Goal: Information Seeking & Learning: Learn about a topic

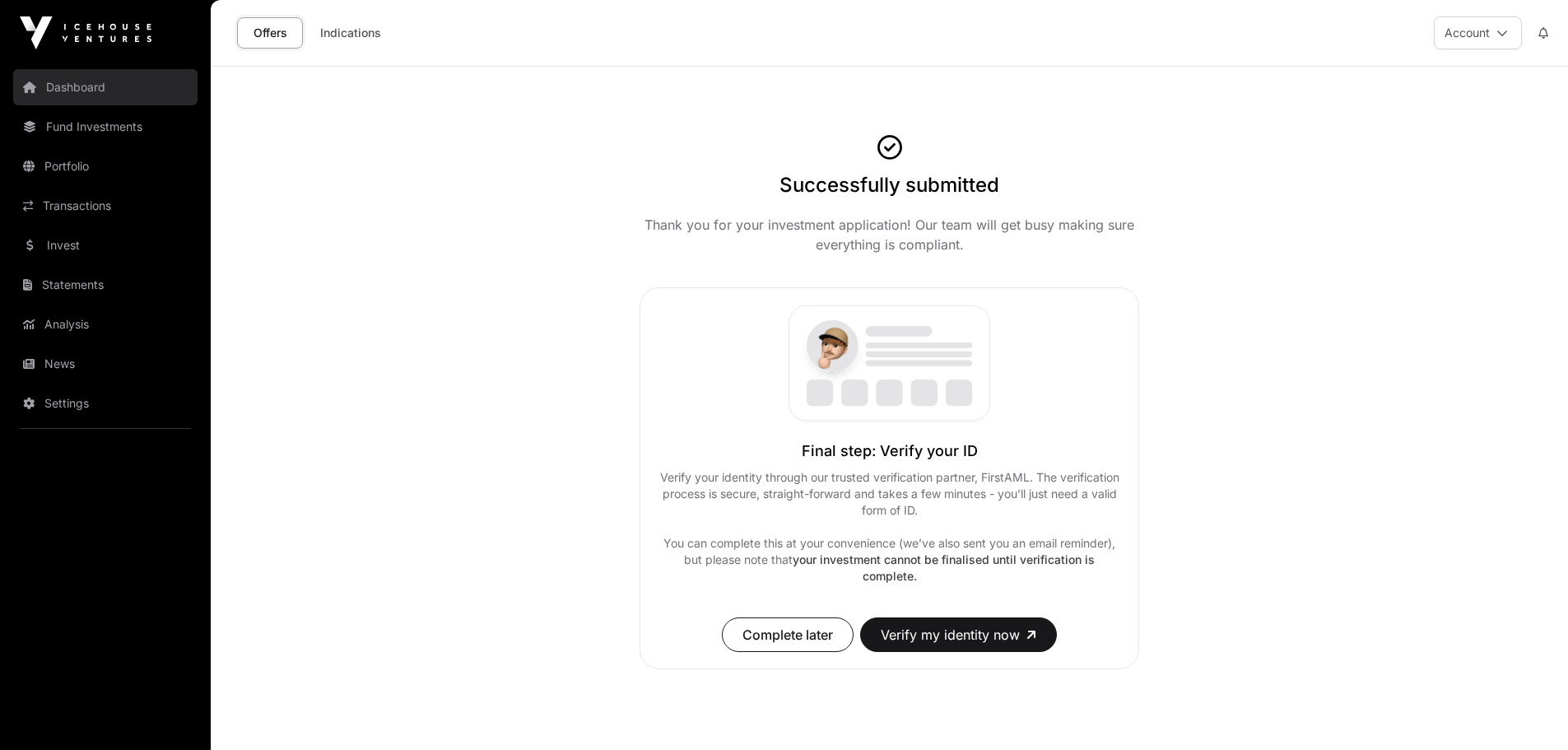
click at [86, 81] on link "Dashboard" at bounding box center [105, 87] width 184 height 36
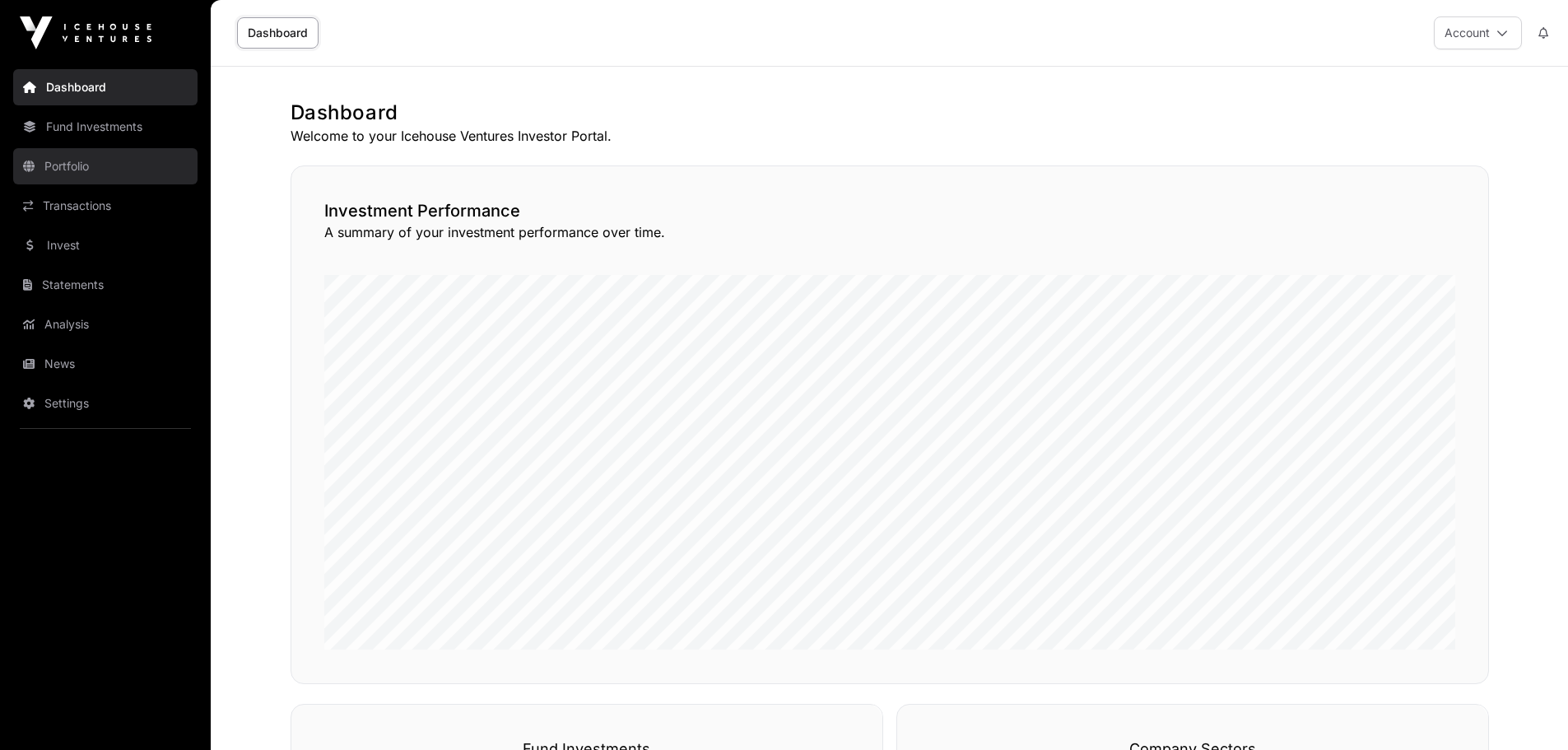
click at [70, 168] on link "Portfolio" at bounding box center [105, 166] width 184 height 36
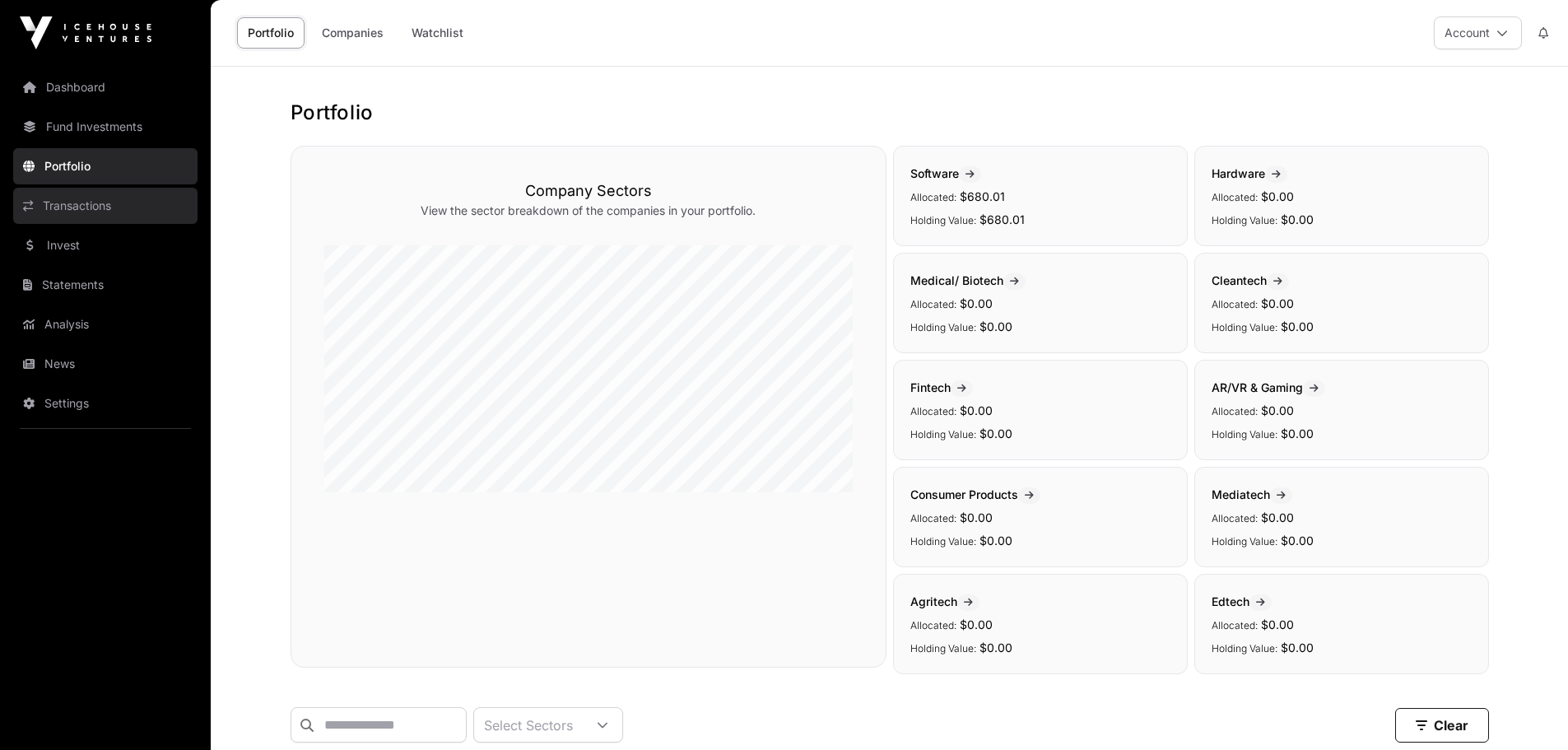
click at [87, 202] on link "Transactions" at bounding box center [105, 205] width 184 height 36
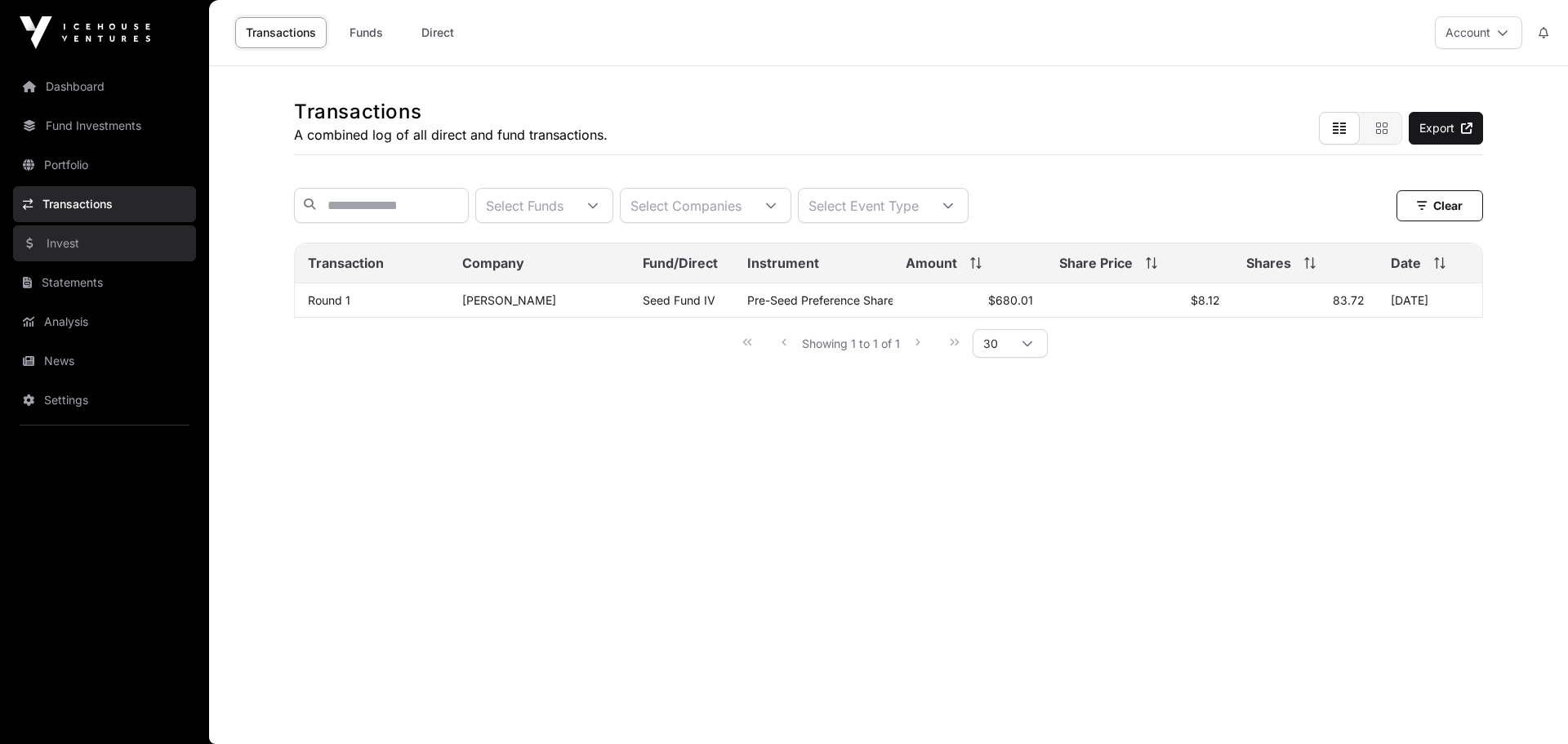
click at [63, 245] on link "Invest" at bounding box center [105, 242] width 183 height 36
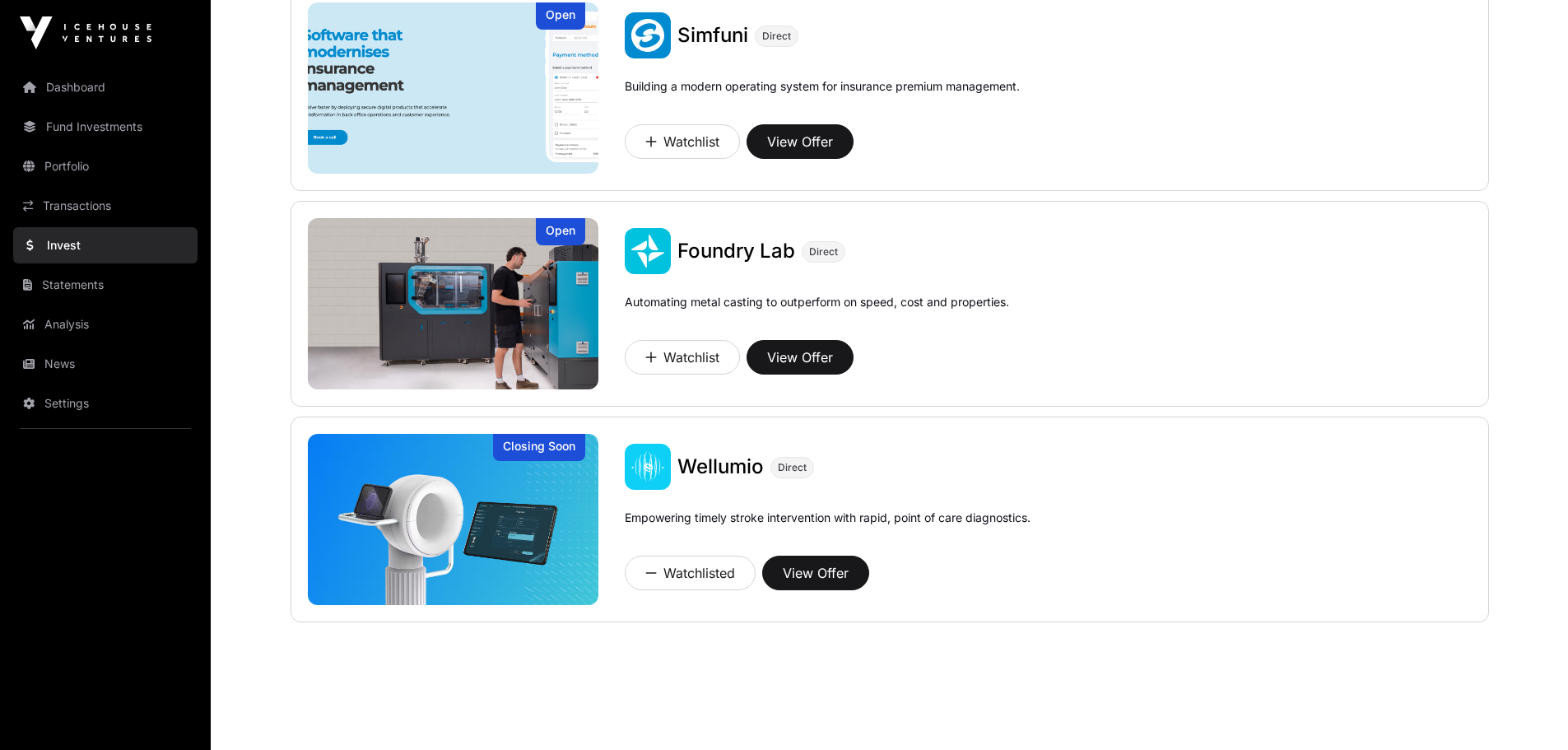
scroll to position [1078, 0]
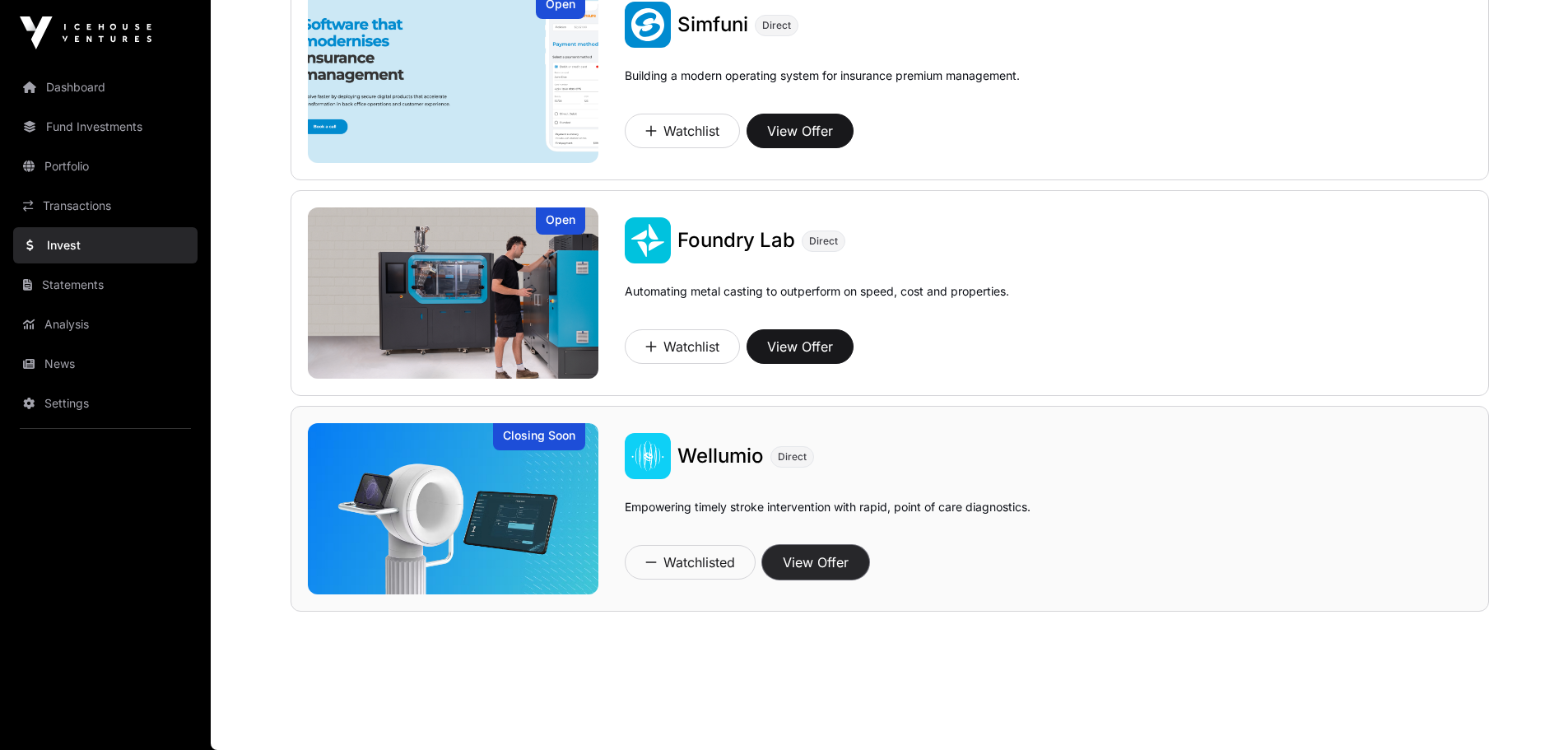
click at [834, 565] on button "View Offer" at bounding box center [816, 562] width 107 height 34
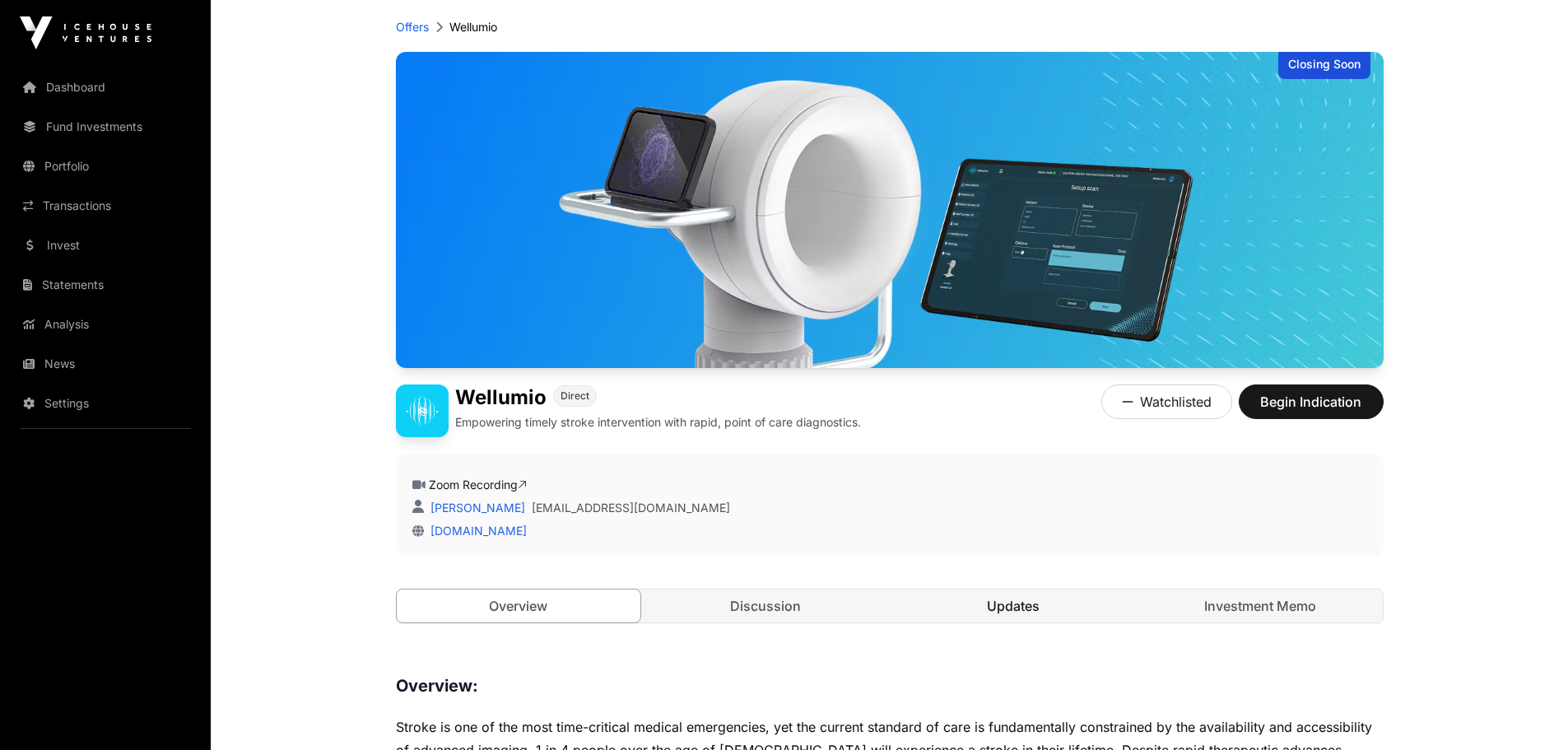
scroll to position [82, 0]
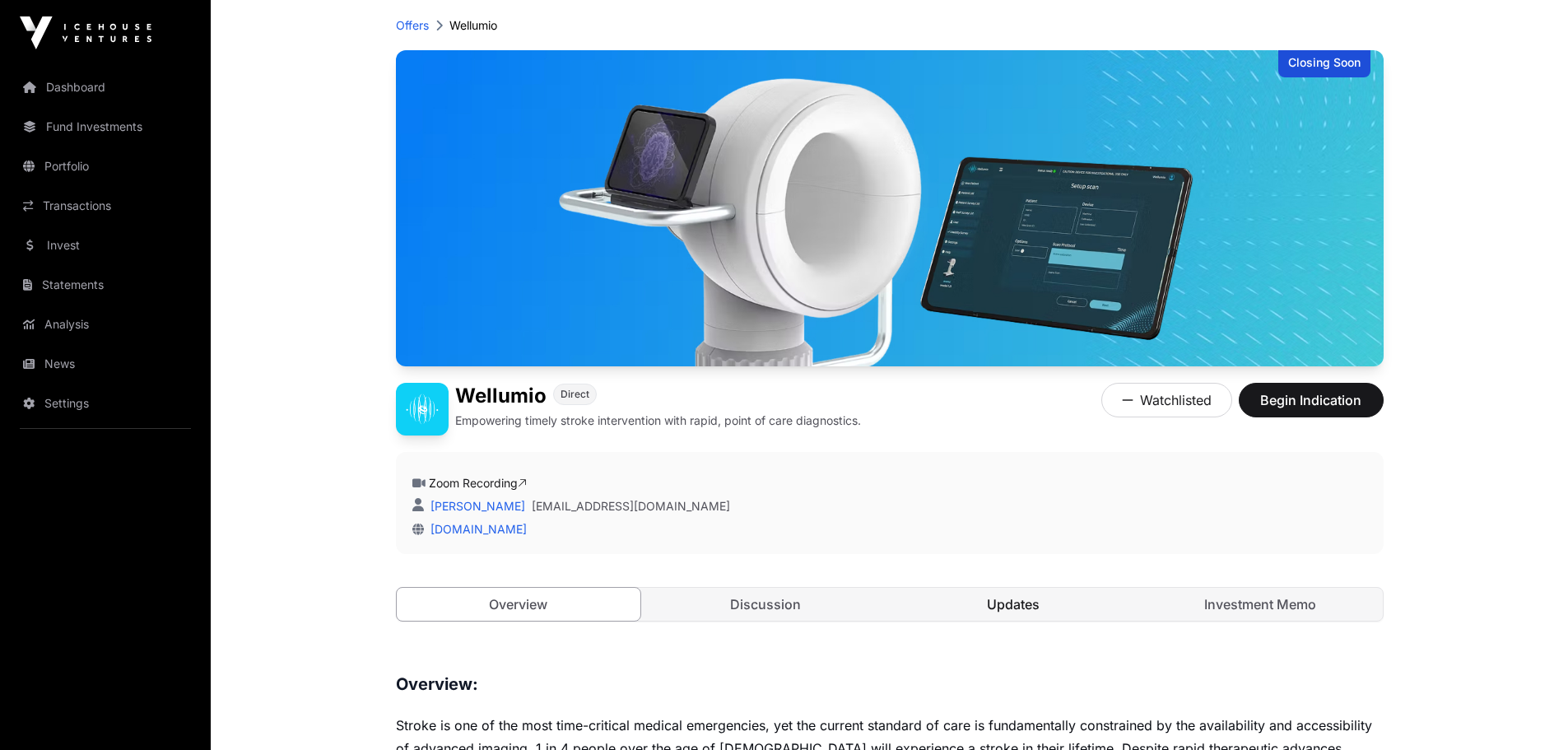
click at [1030, 598] on link "Updates" at bounding box center [1013, 604] width 244 height 33
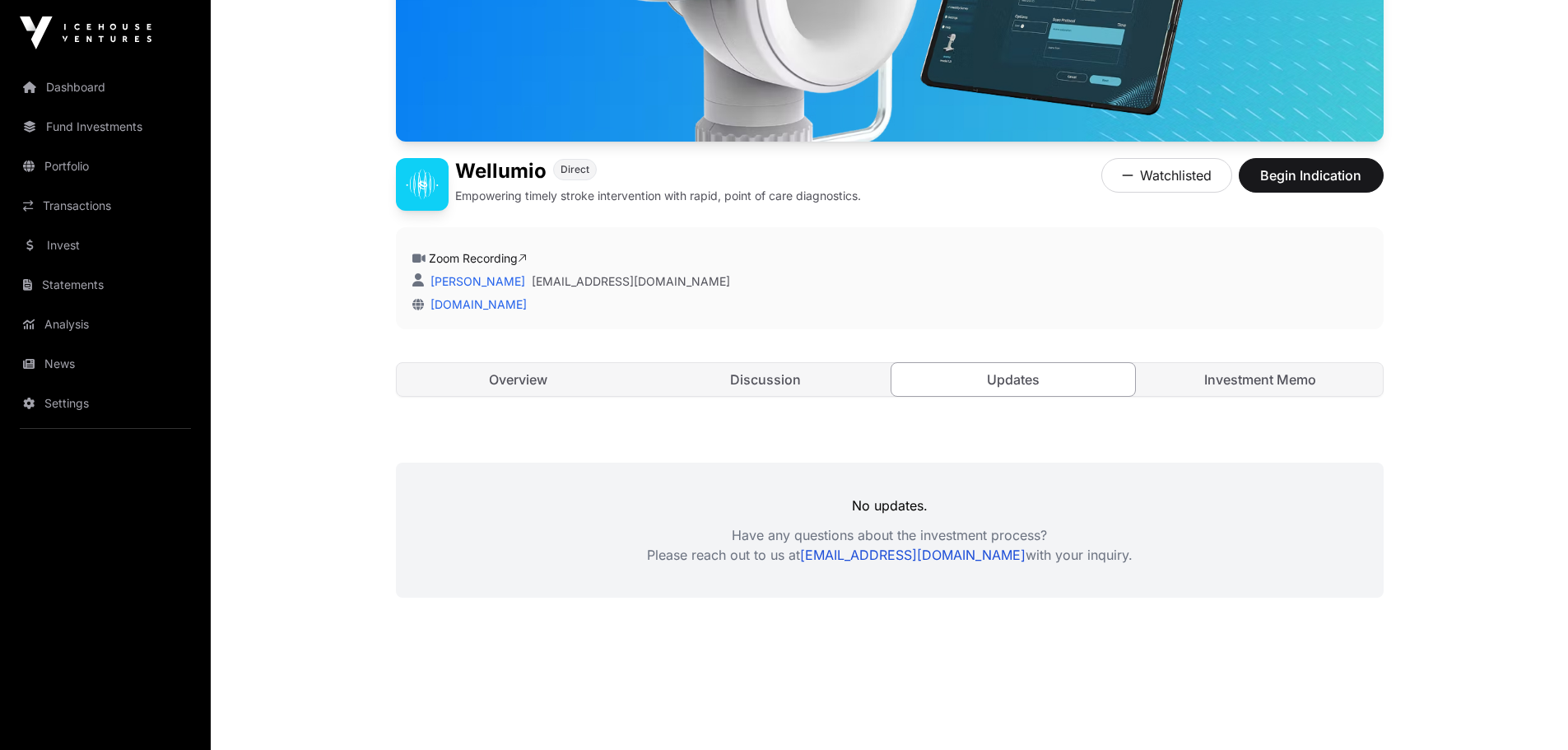
scroll to position [311, 0]
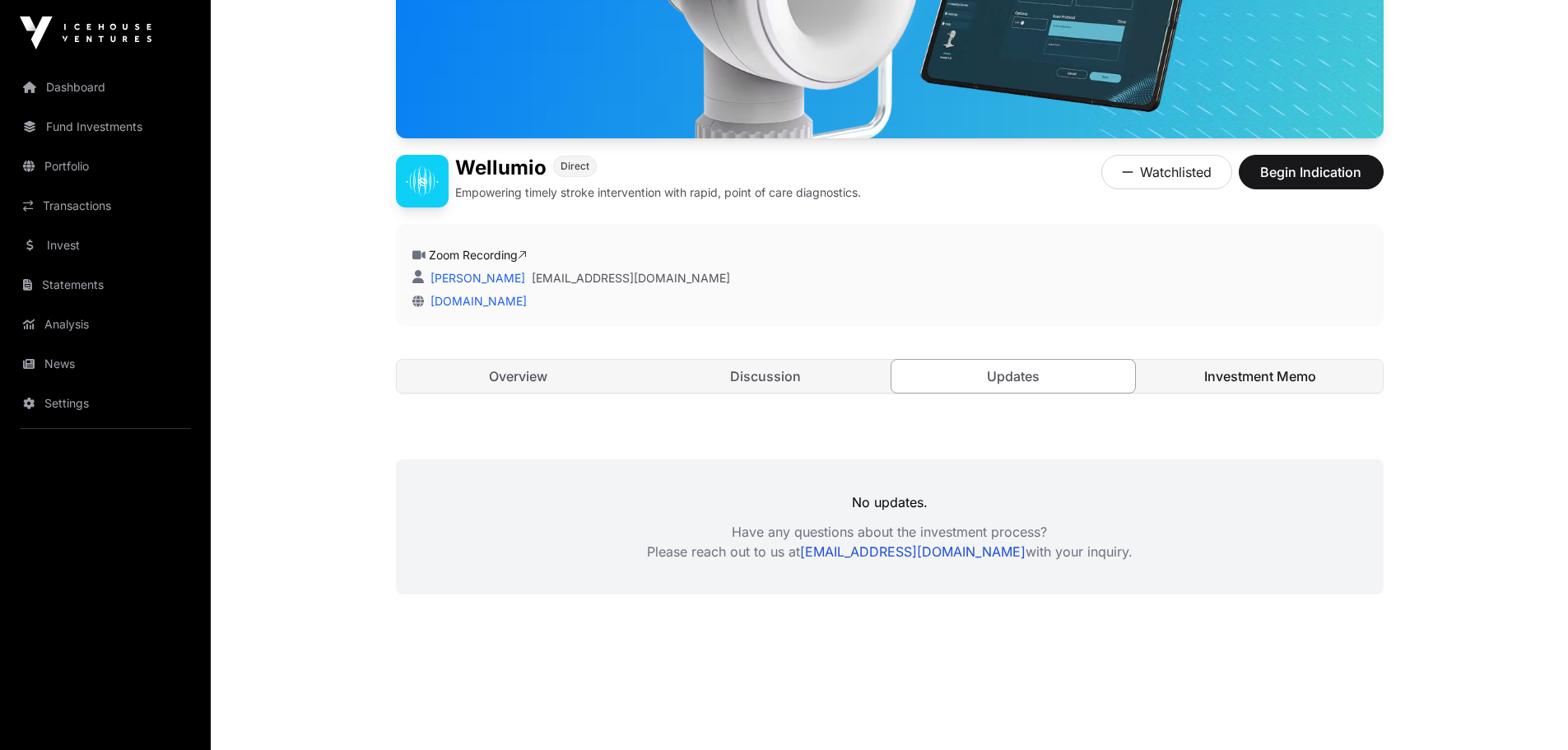
click at [1243, 377] on link "Investment Memo" at bounding box center [1260, 376] width 244 height 33
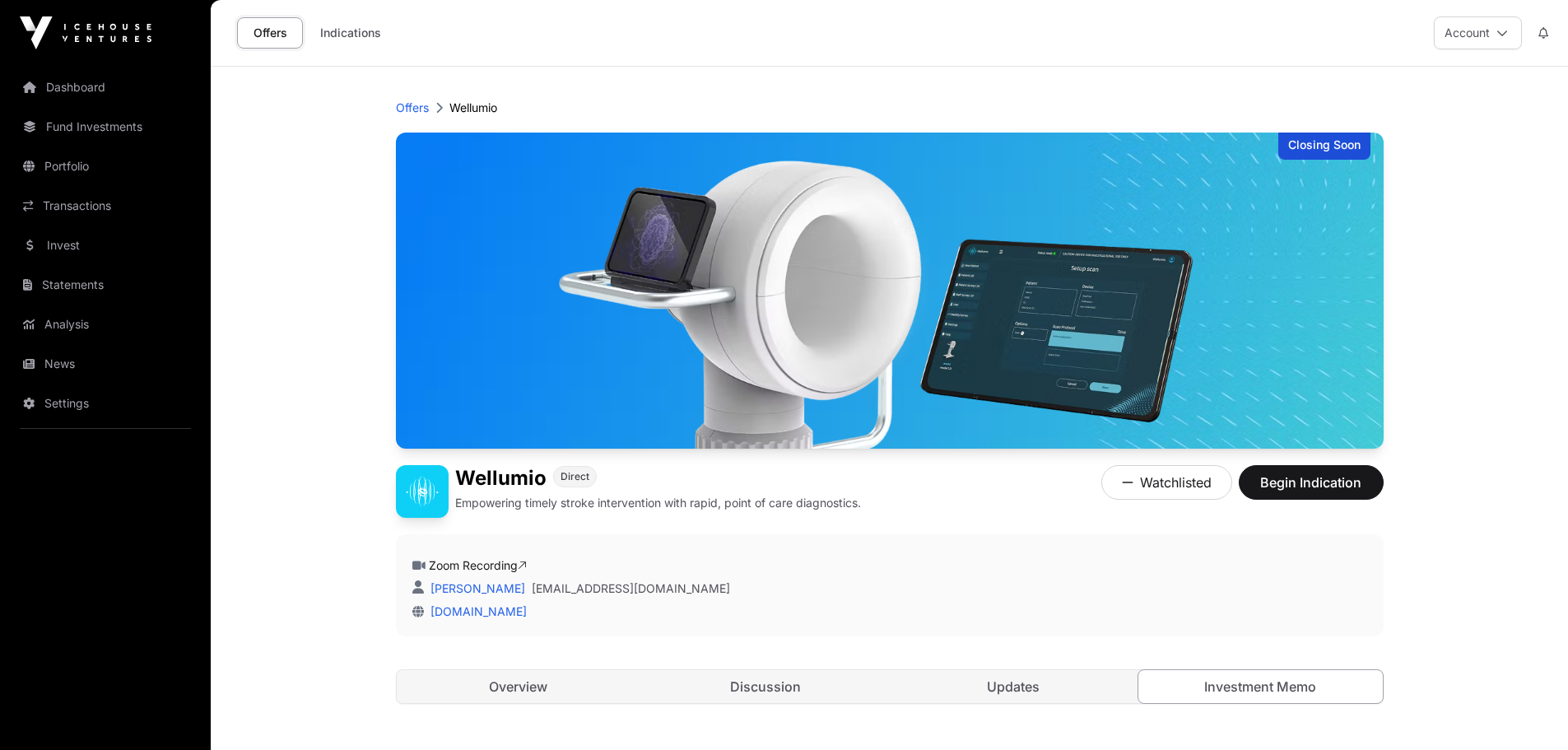
scroll to position [311, 0]
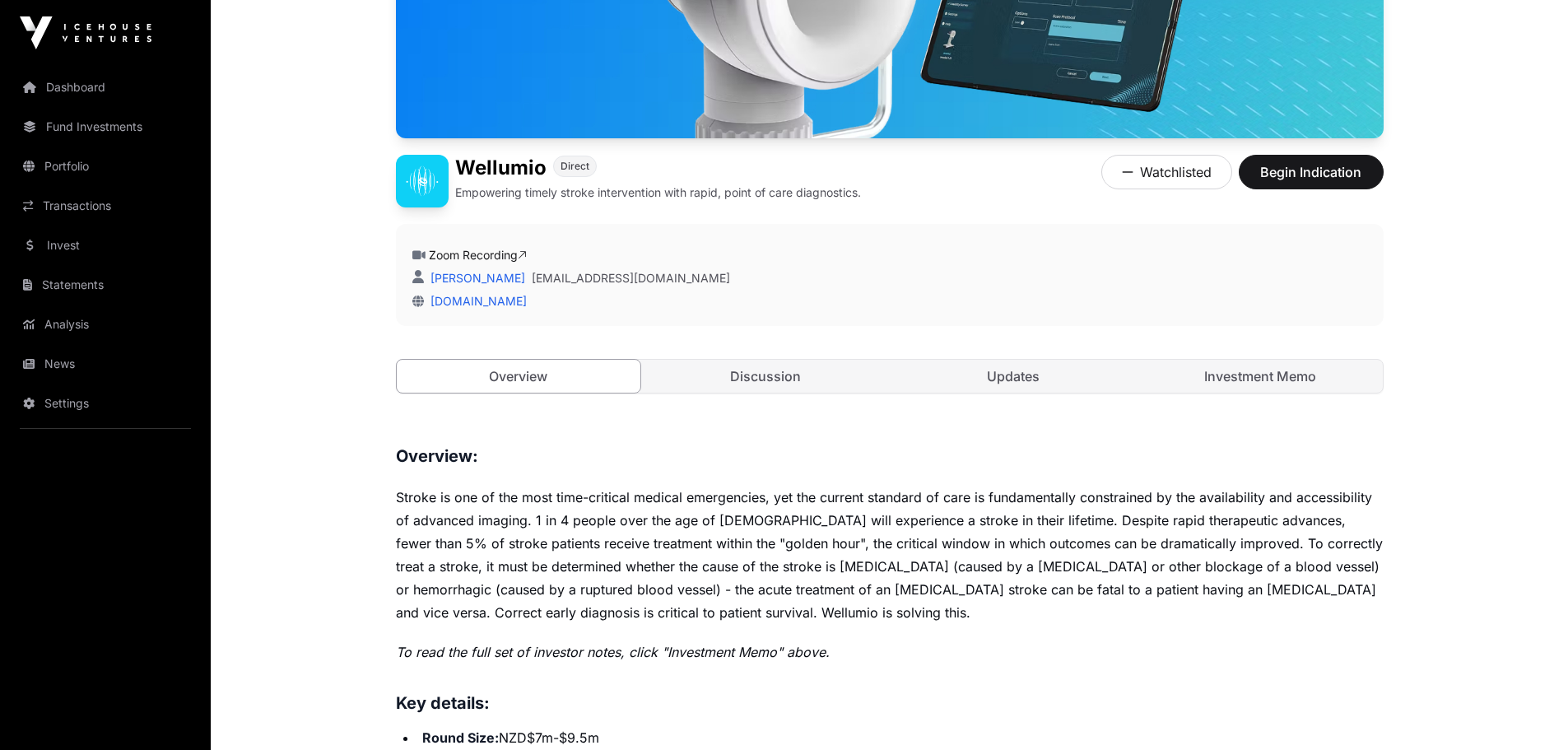
scroll to position [82, 0]
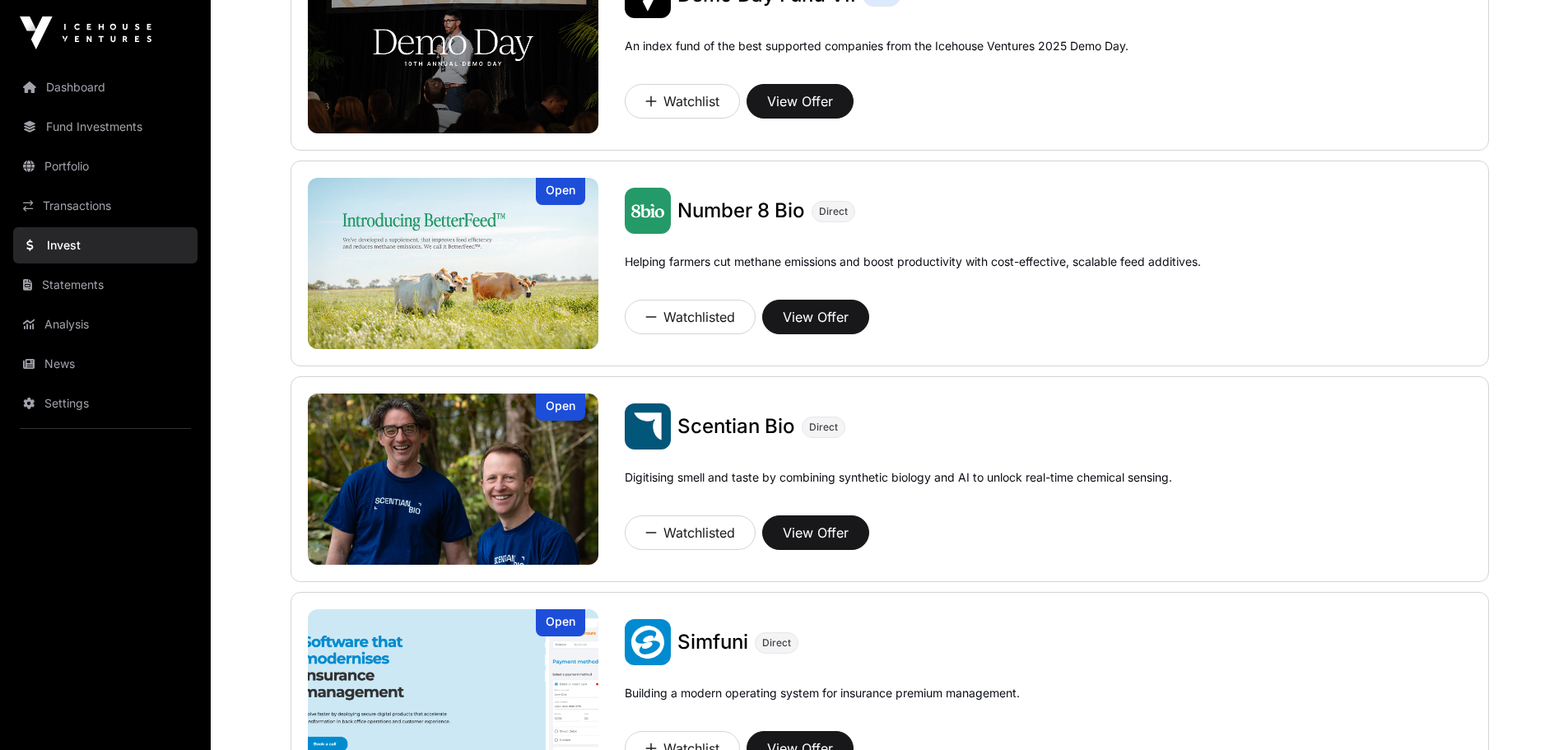
scroll to position [420, 0]
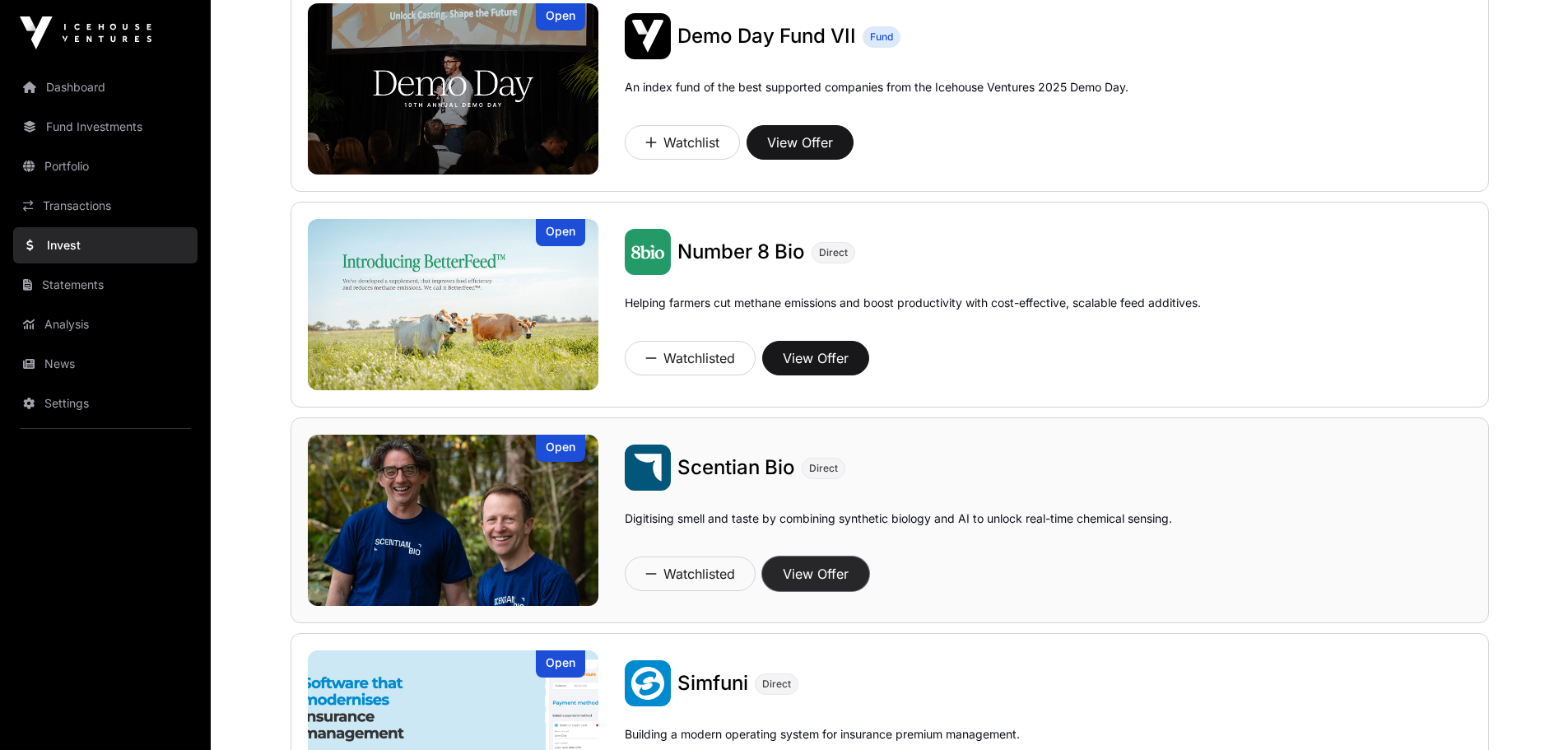
click at [837, 571] on button "View Offer" at bounding box center [816, 573] width 107 height 34
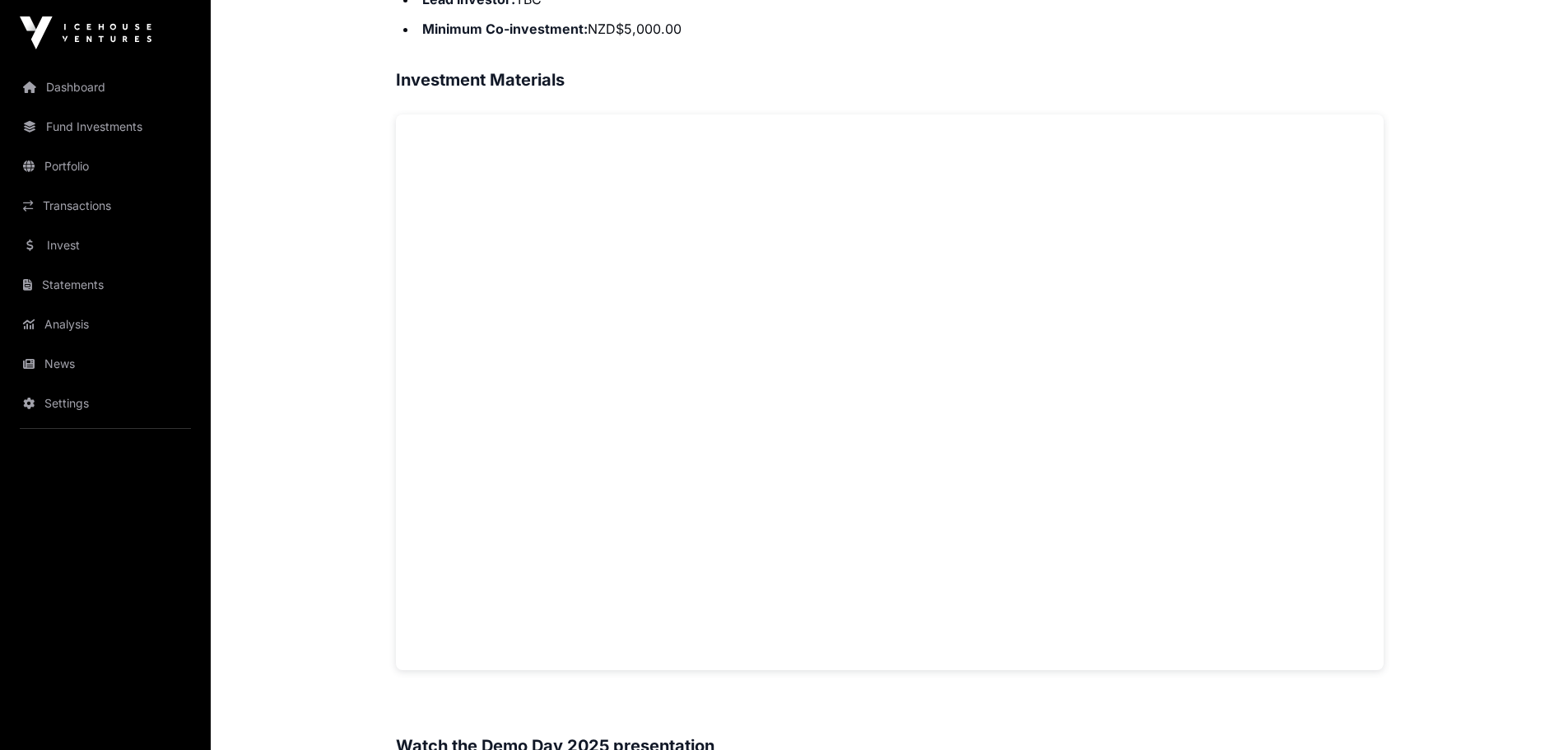
scroll to position [1086, 0]
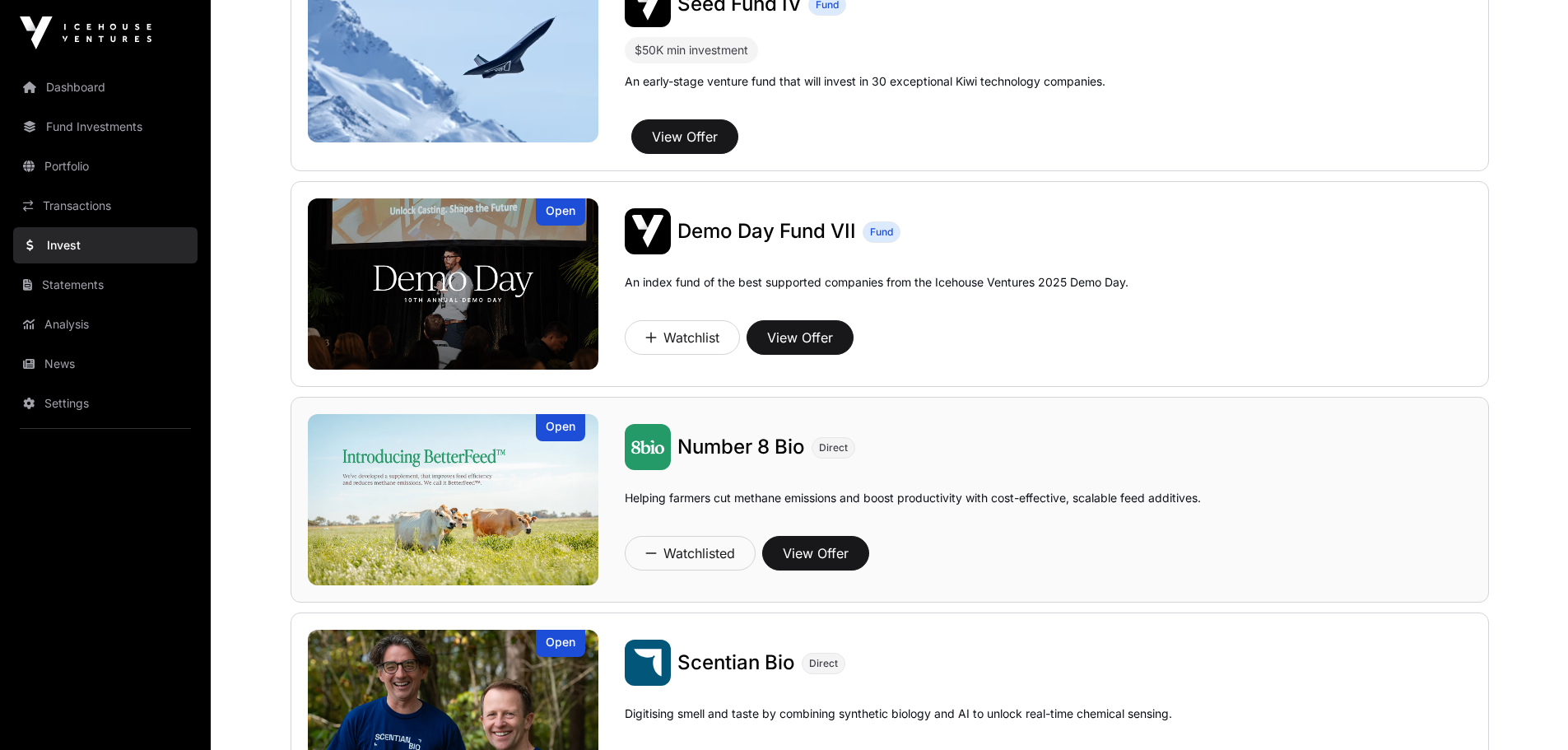
scroll to position [173, 0]
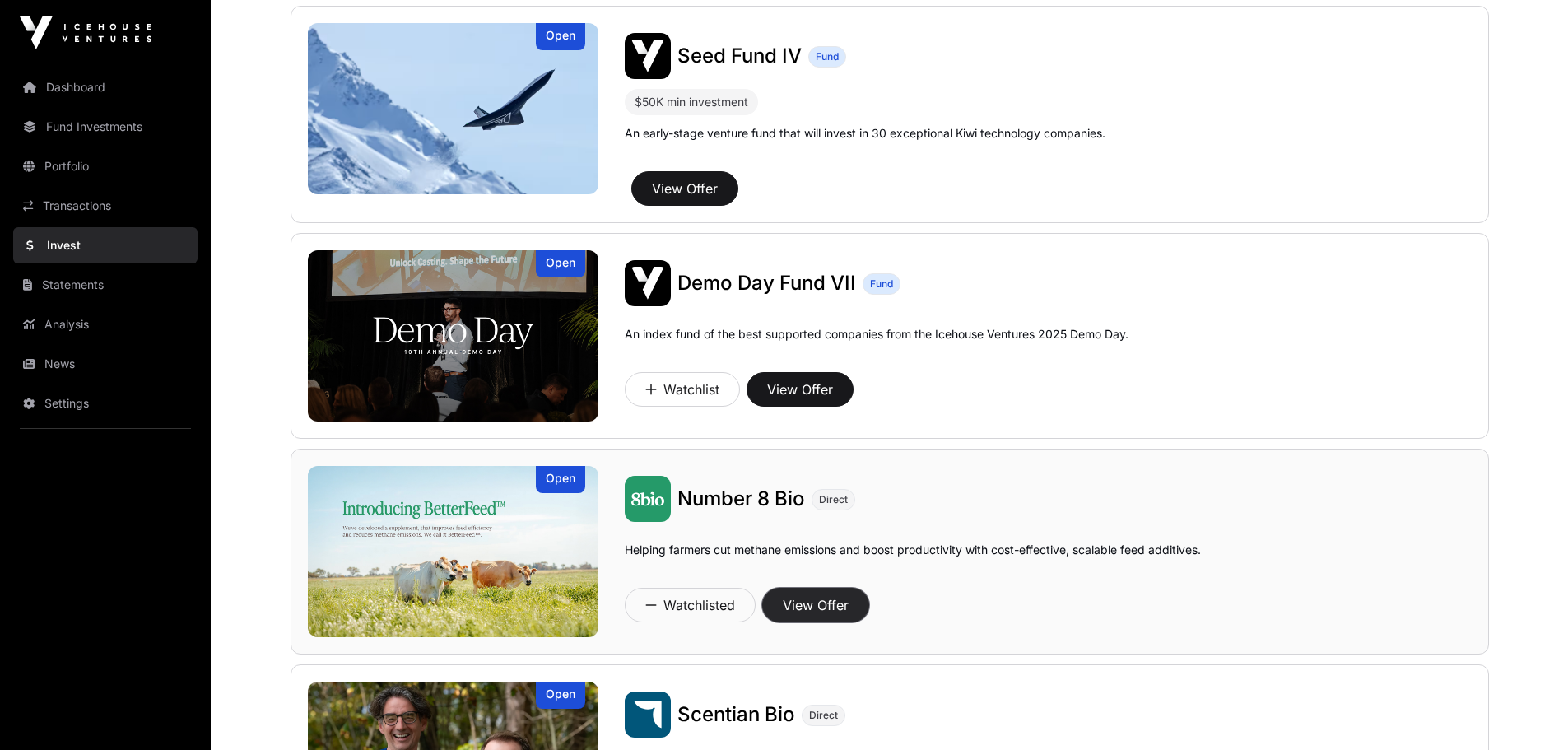
click at [823, 609] on button "View Offer" at bounding box center [816, 604] width 107 height 34
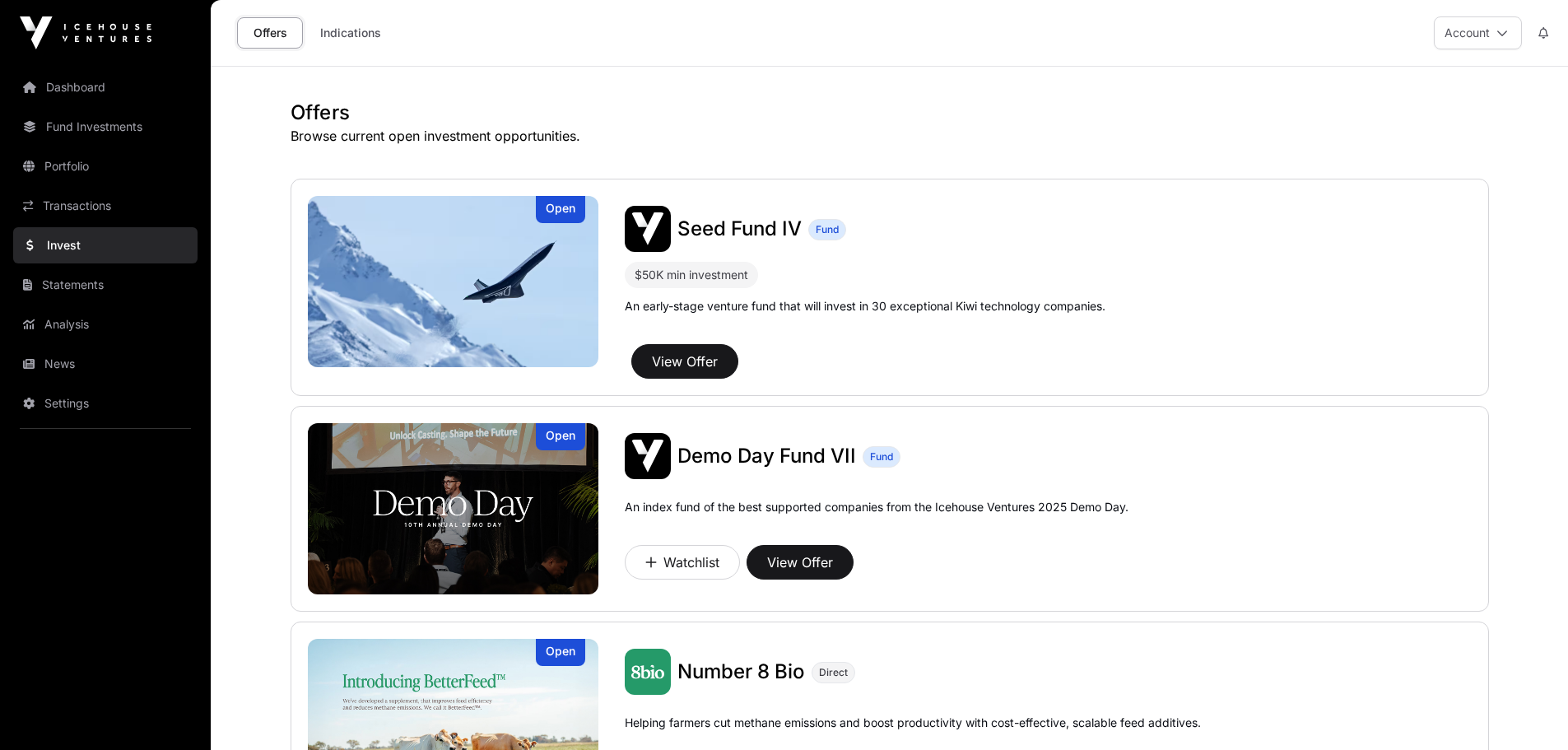
scroll to position [173, 0]
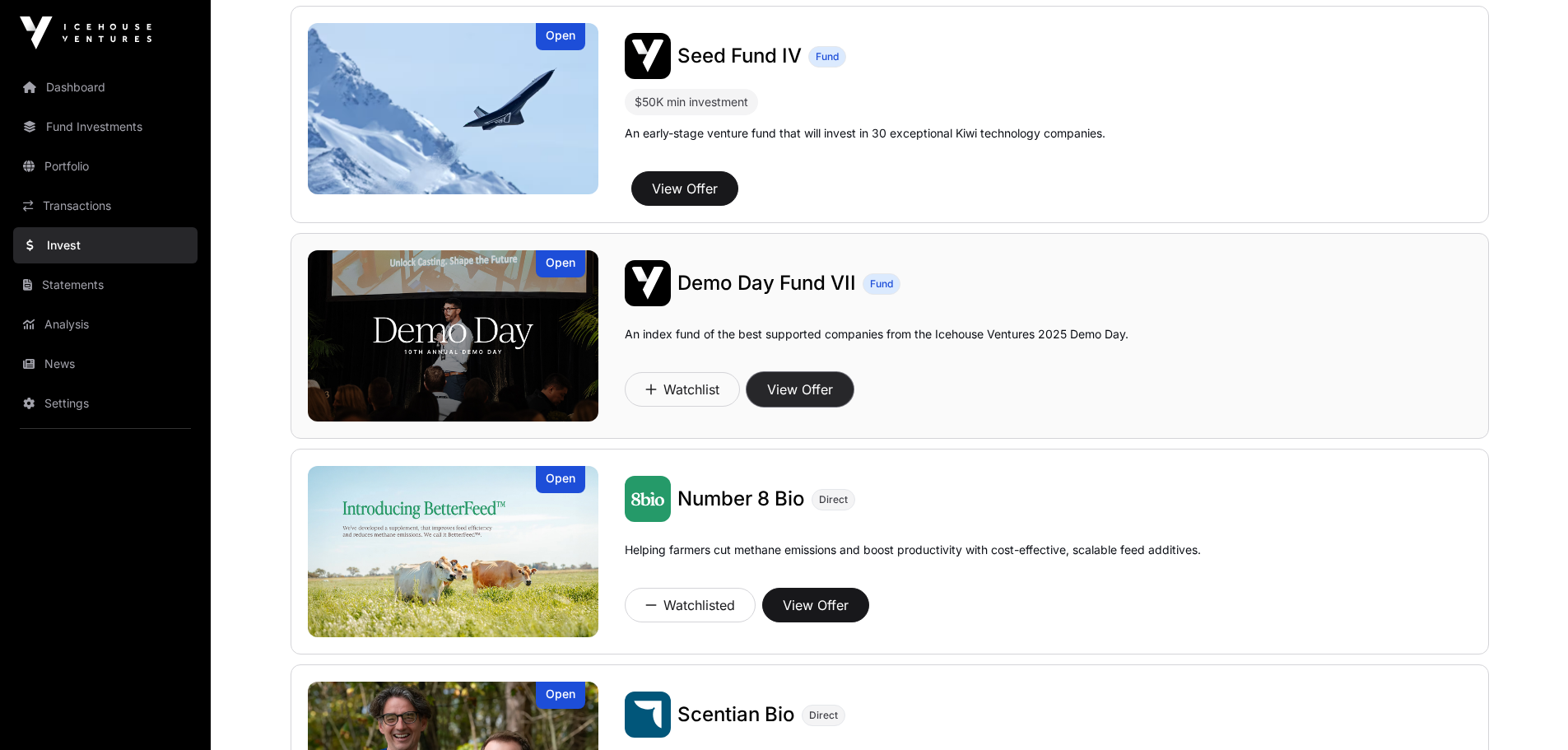
click at [798, 390] on button "View Offer" at bounding box center [800, 389] width 107 height 34
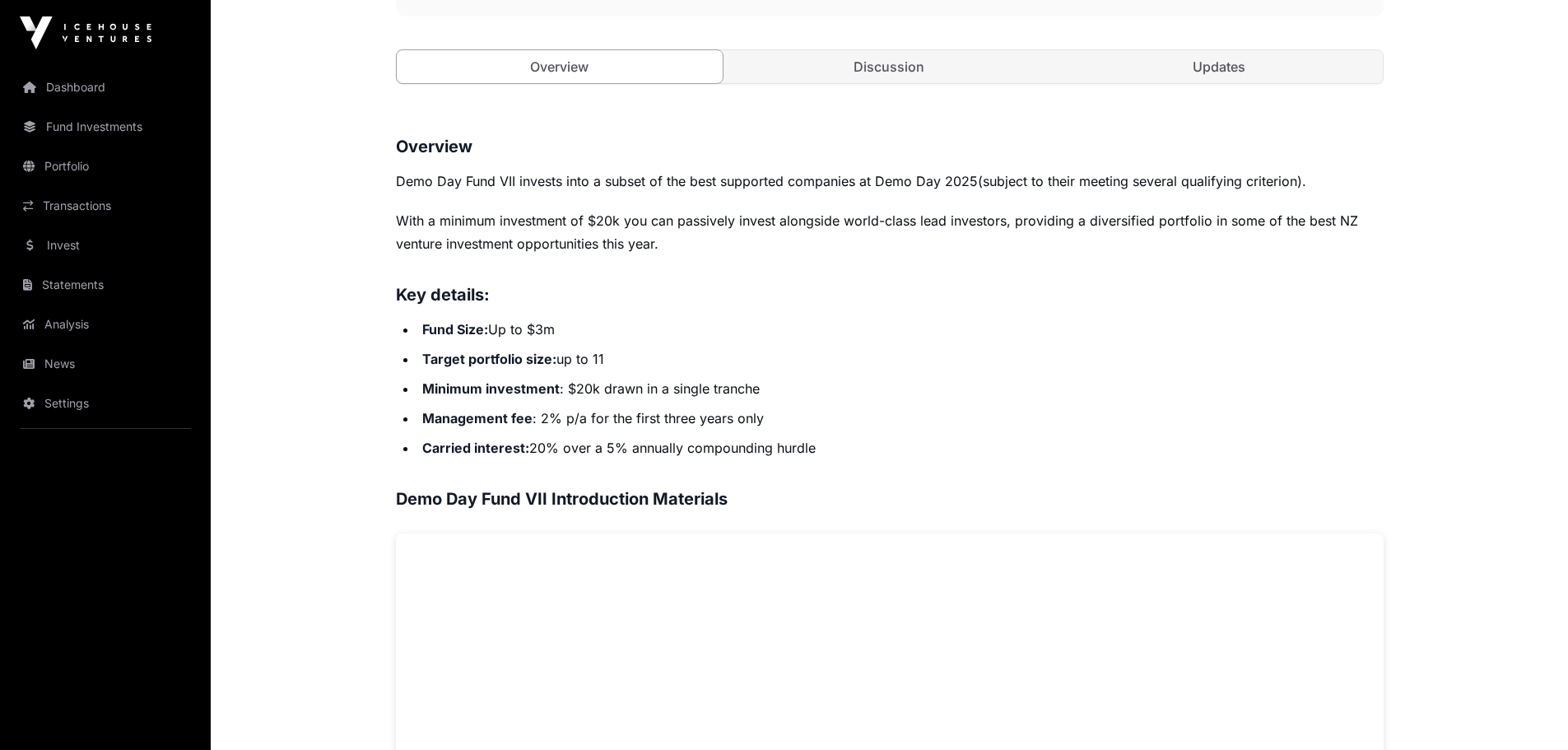
scroll to position [619, 0]
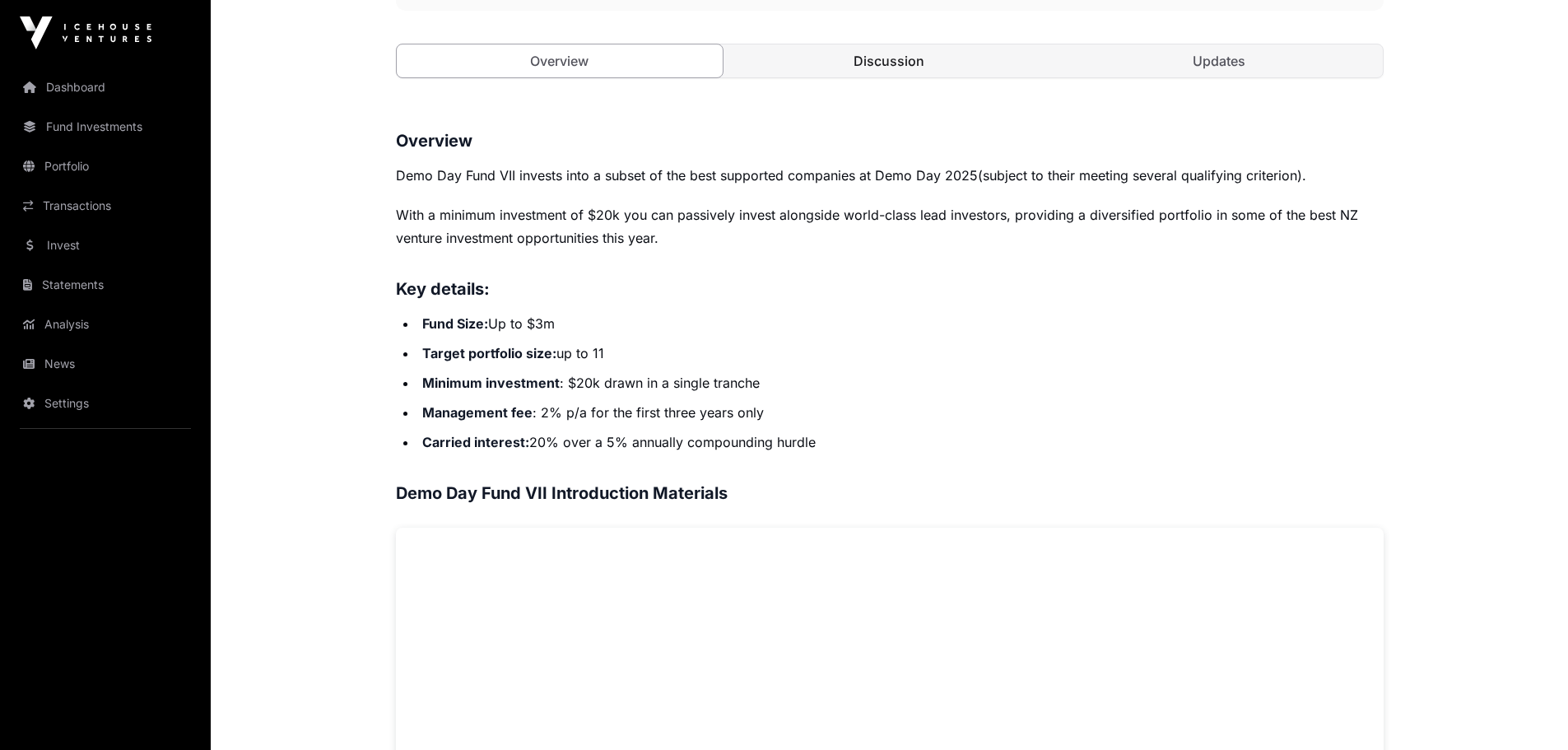
click at [876, 65] on link "Discussion" at bounding box center [889, 60] width 326 height 33
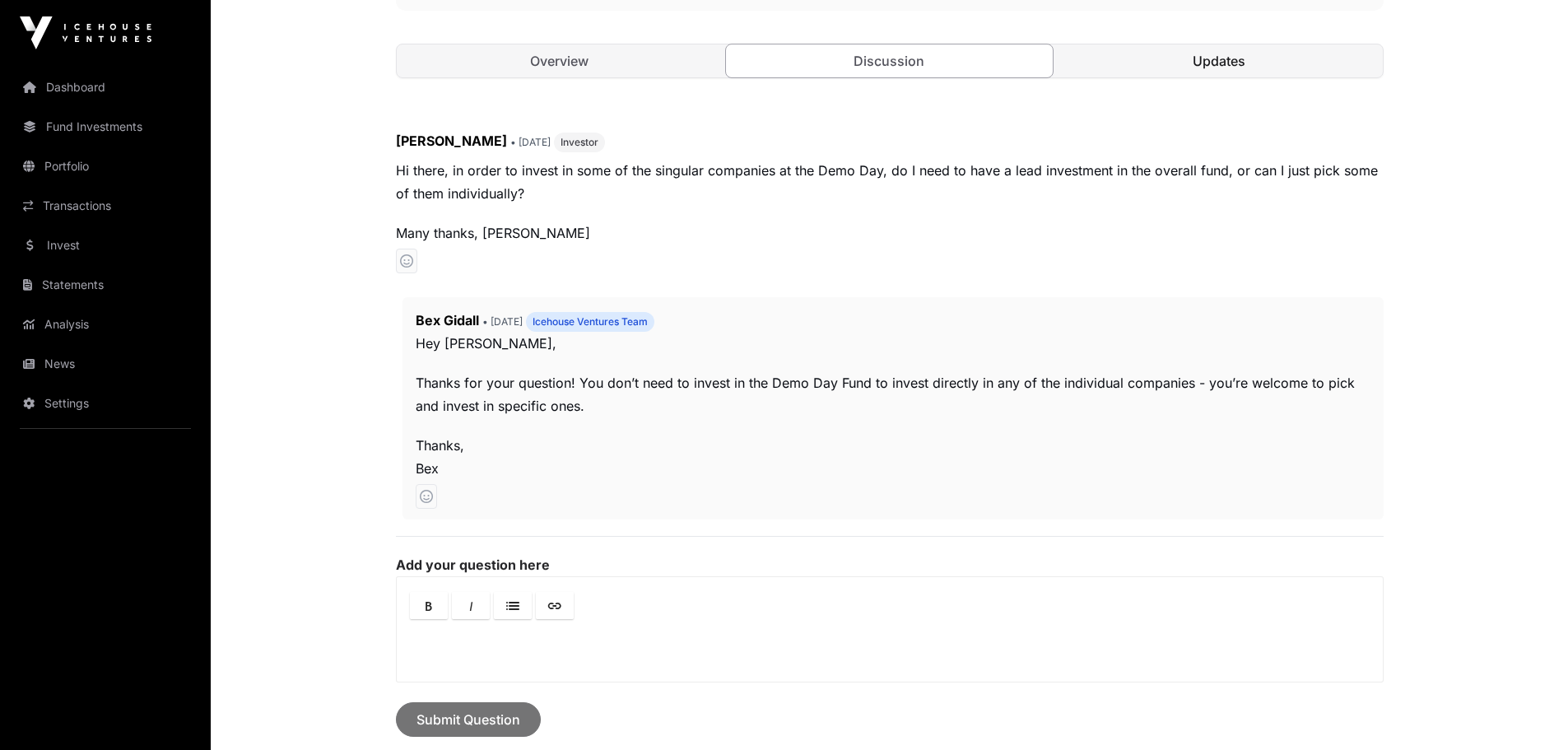
click at [1141, 68] on link "Updates" at bounding box center [1219, 60] width 326 height 33
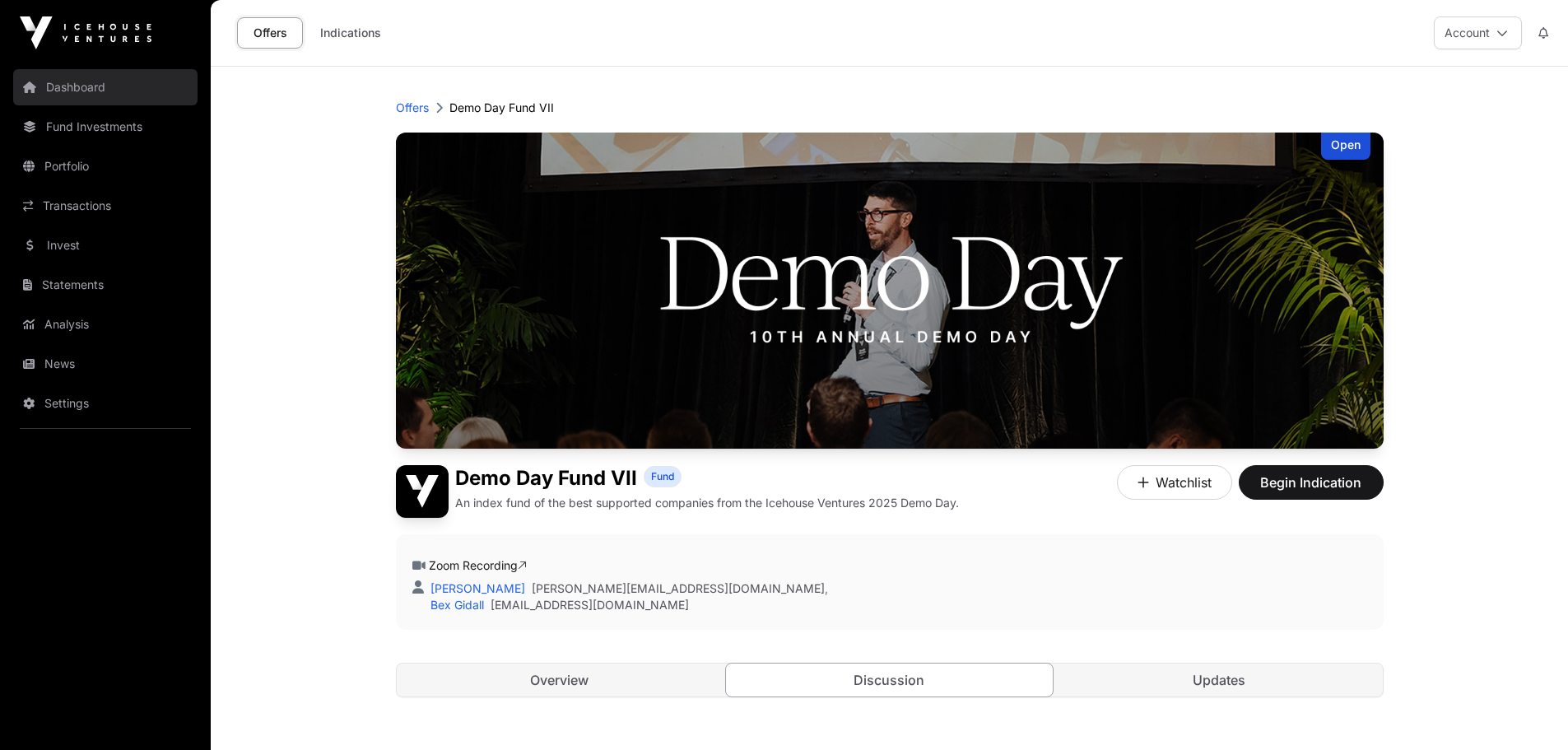
click at [82, 93] on link "Dashboard" at bounding box center [105, 87] width 184 height 36
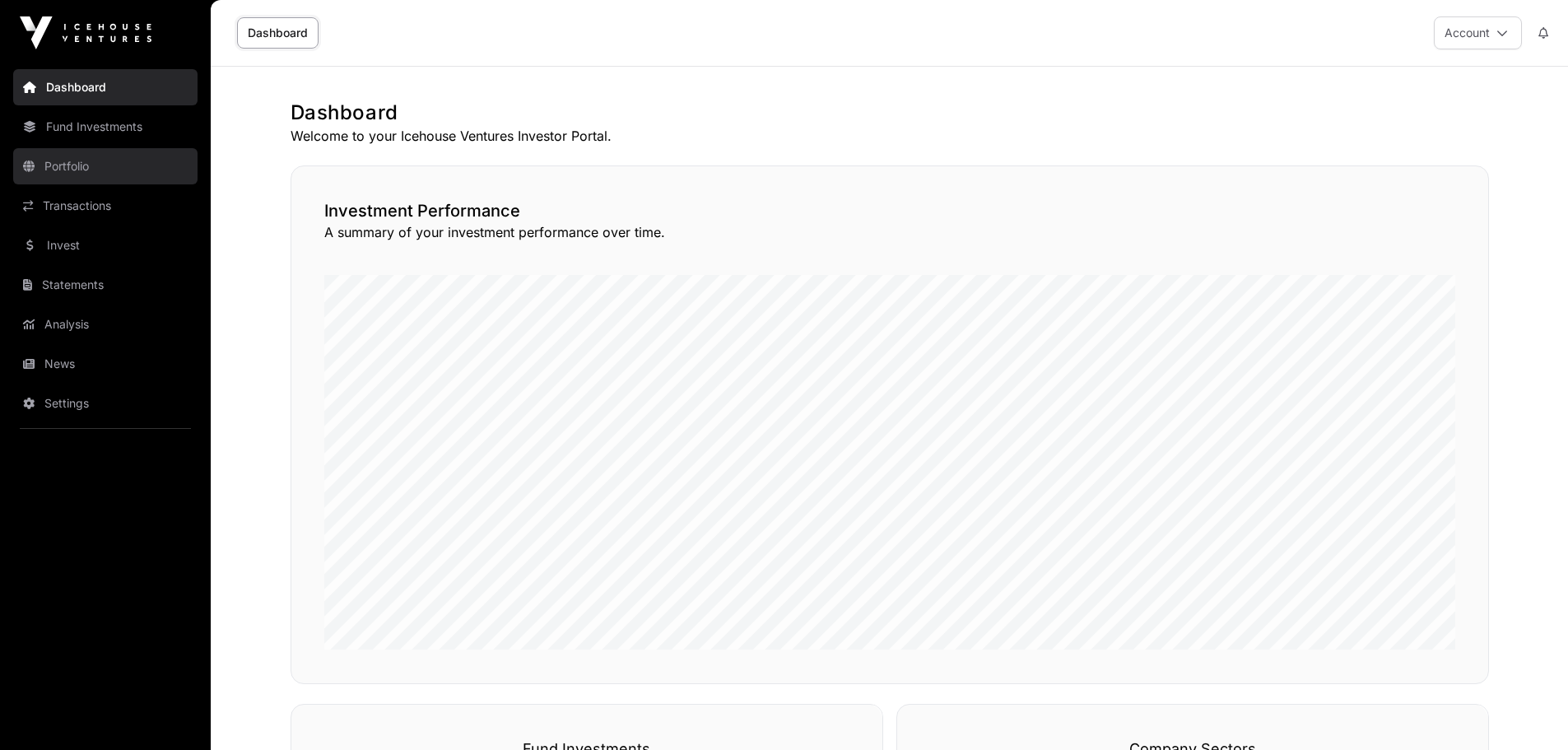
click at [81, 162] on link "Portfolio" at bounding box center [105, 166] width 184 height 36
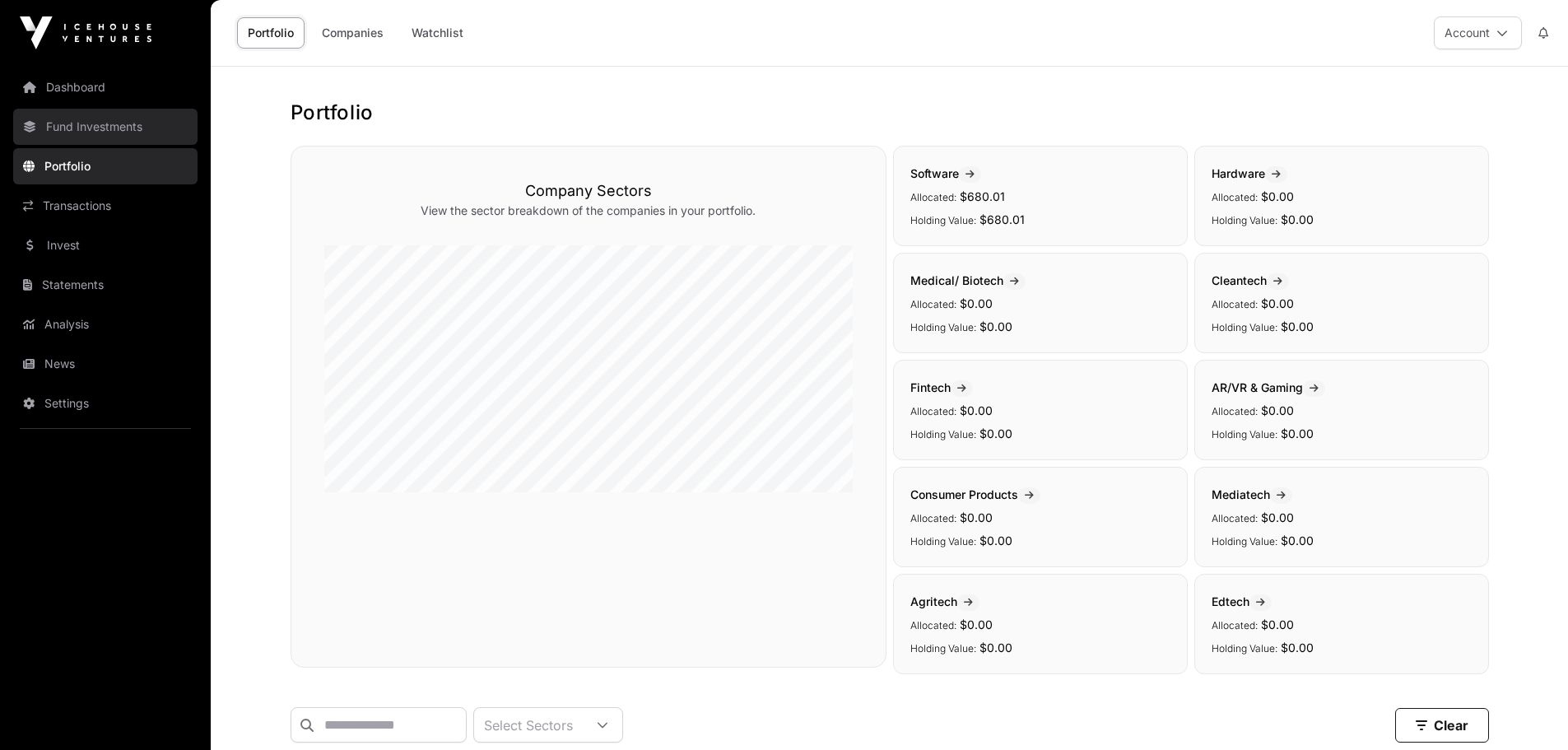
click at [99, 125] on link "Fund Investments" at bounding box center [105, 126] width 184 height 36
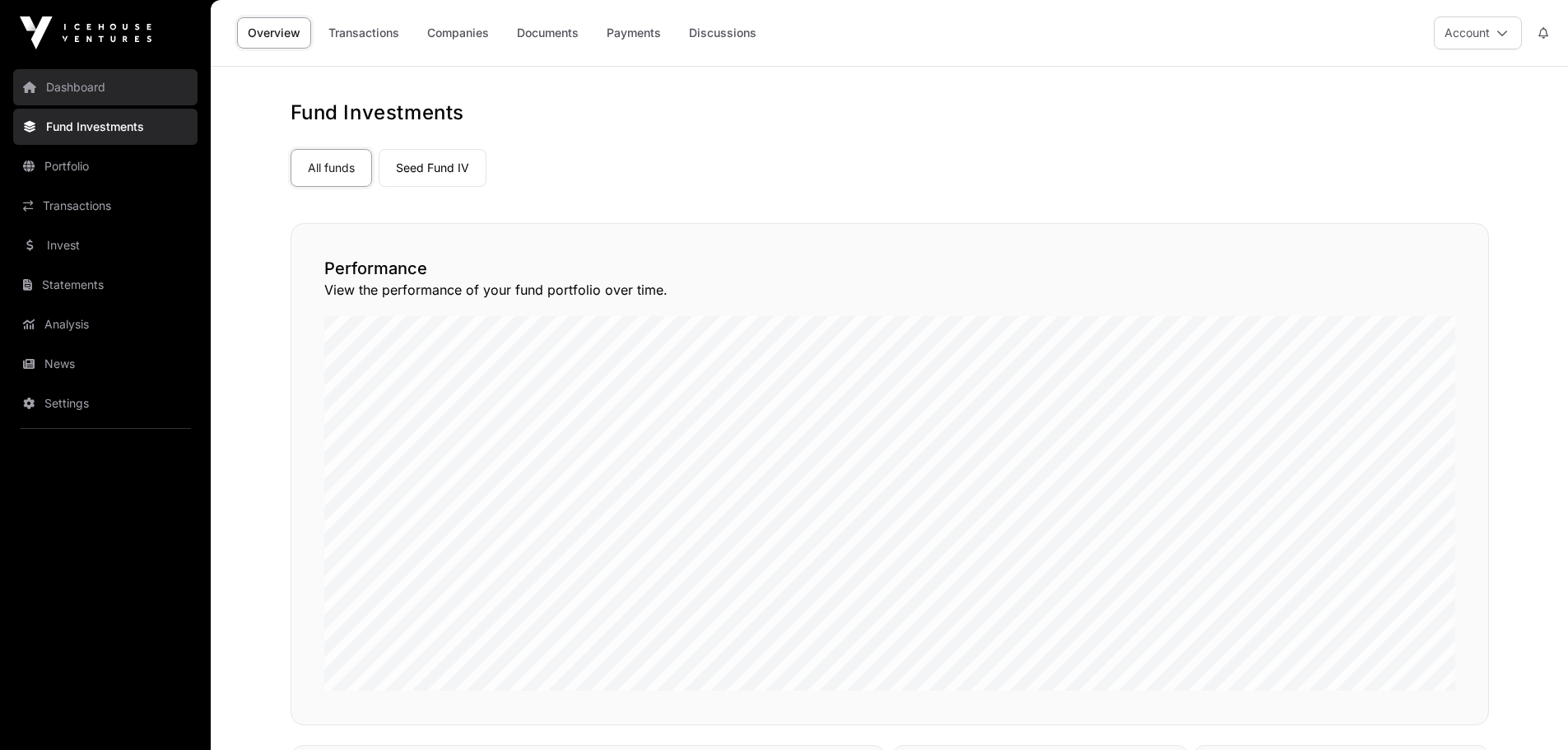
click at [94, 94] on link "Dashboard" at bounding box center [105, 87] width 184 height 36
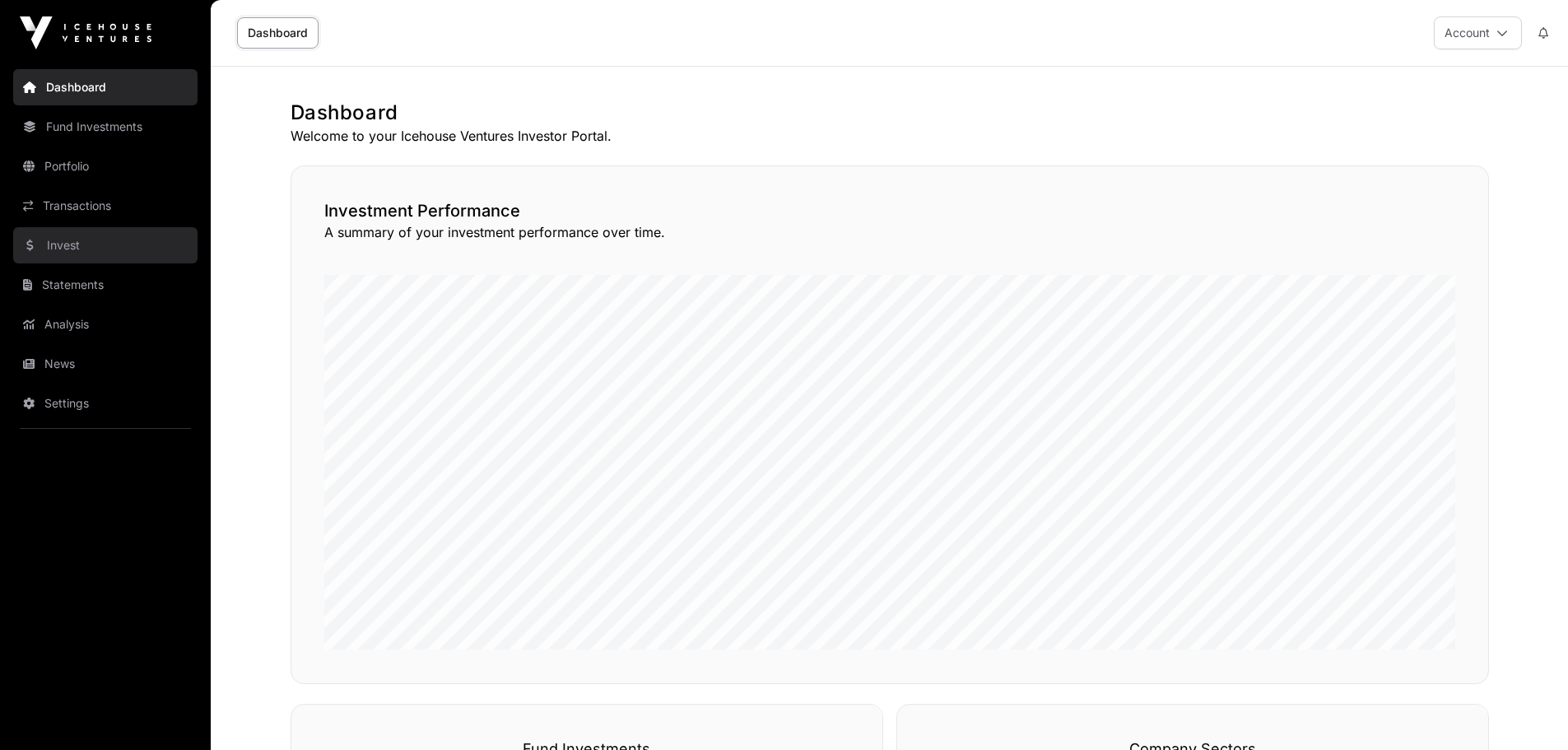
click at [76, 249] on link "Invest" at bounding box center [105, 244] width 184 height 36
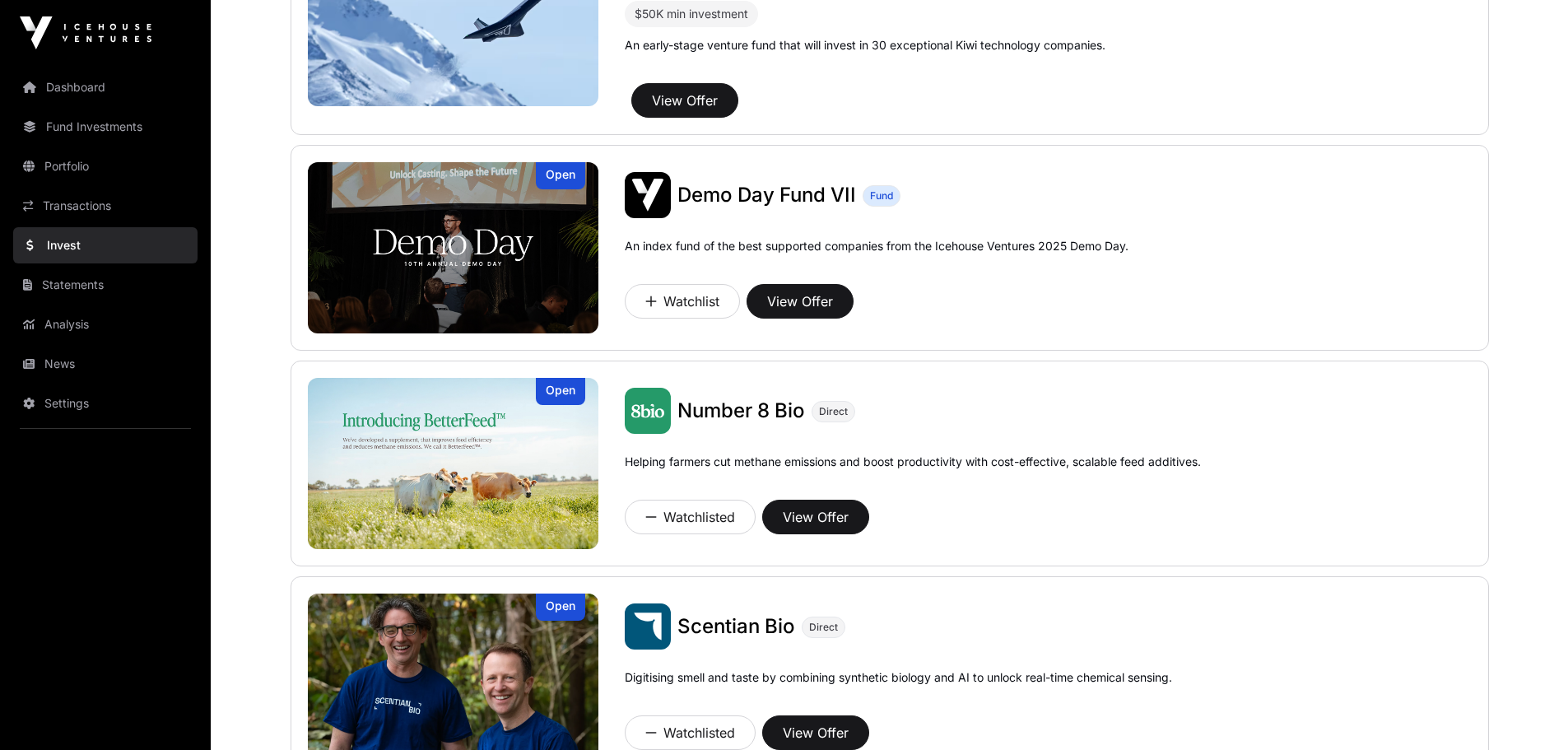
scroll to position [259, 0]
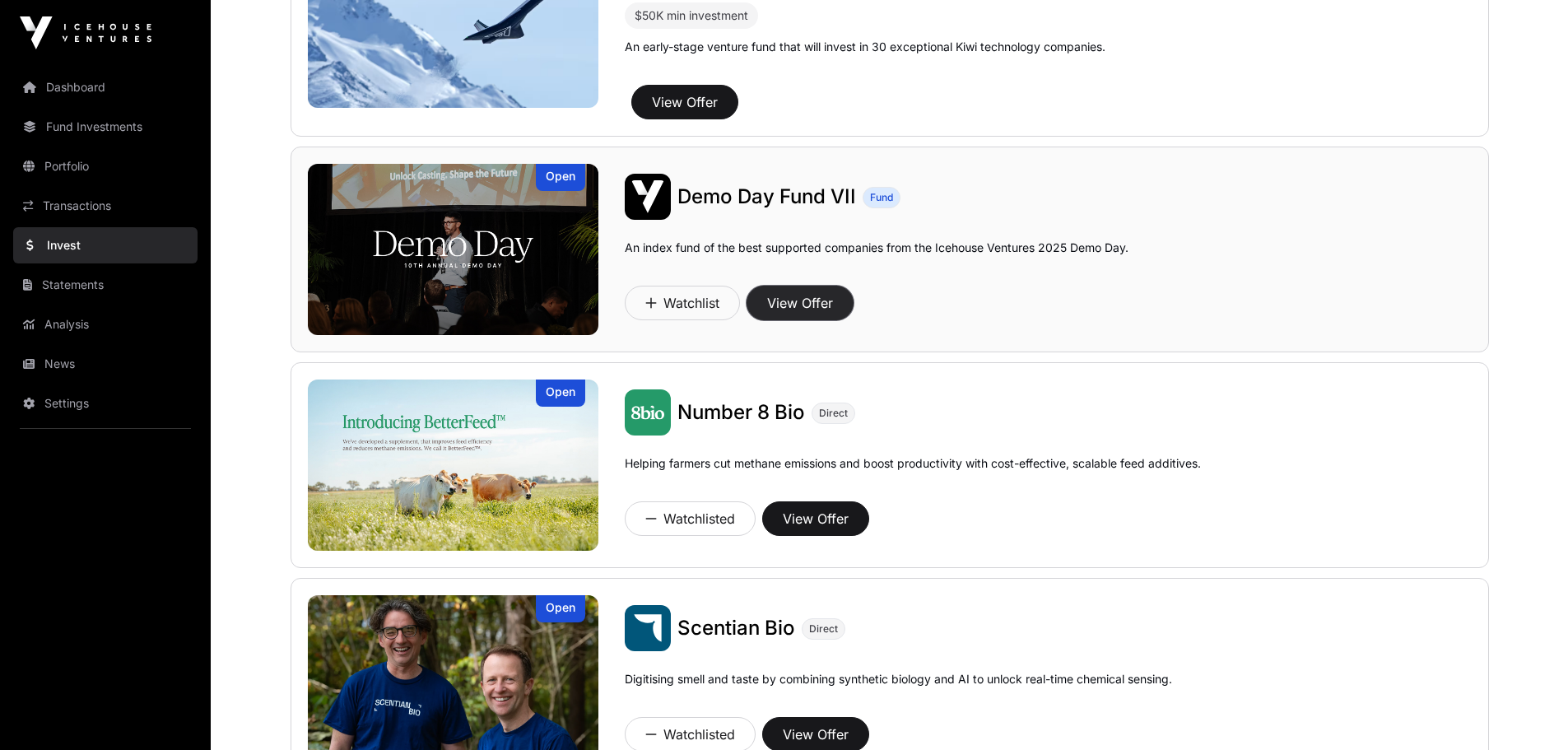
click at [797, 301] on button "View Offer" at bounding box center [800, 302] width 107 height 34
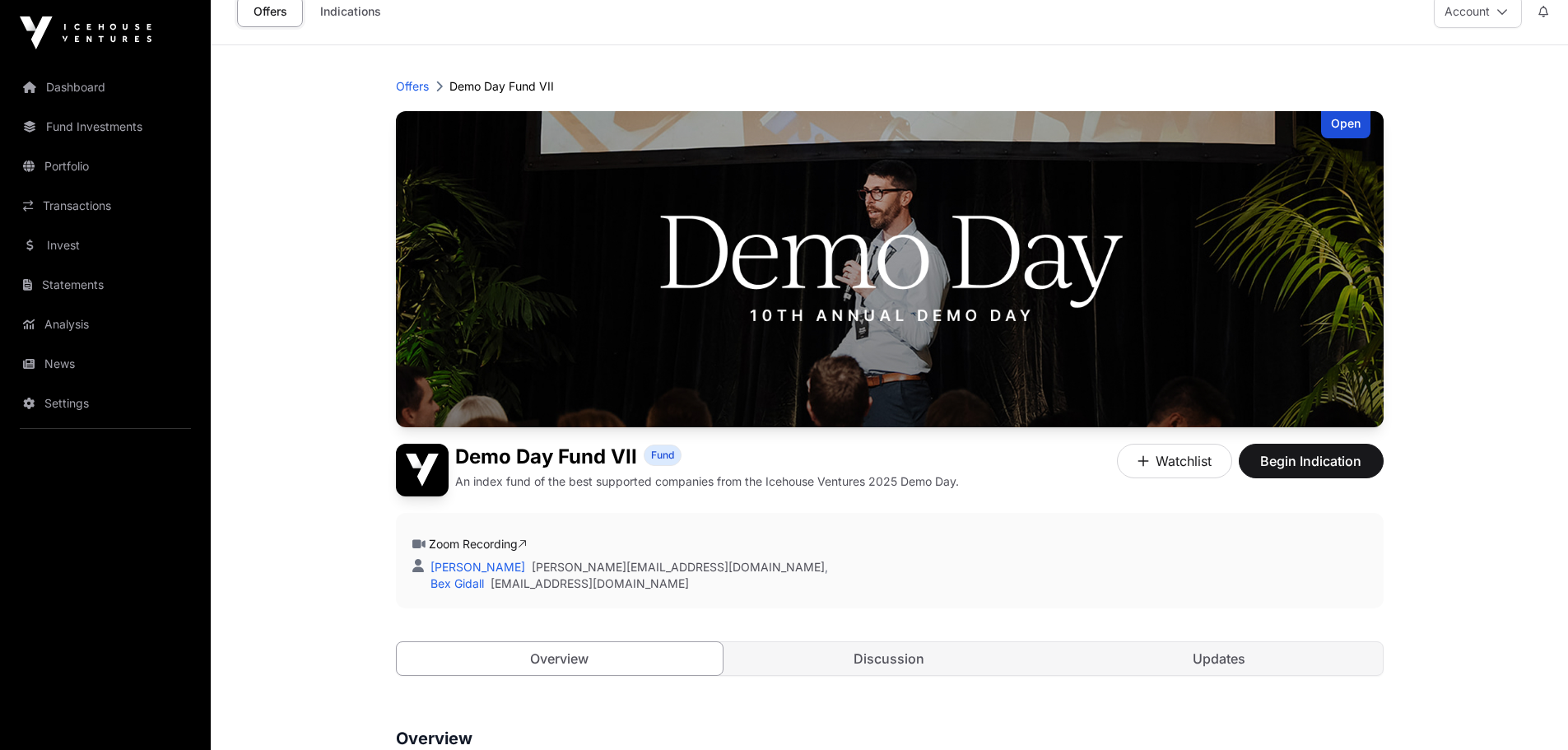
scroll to position [3, 0]
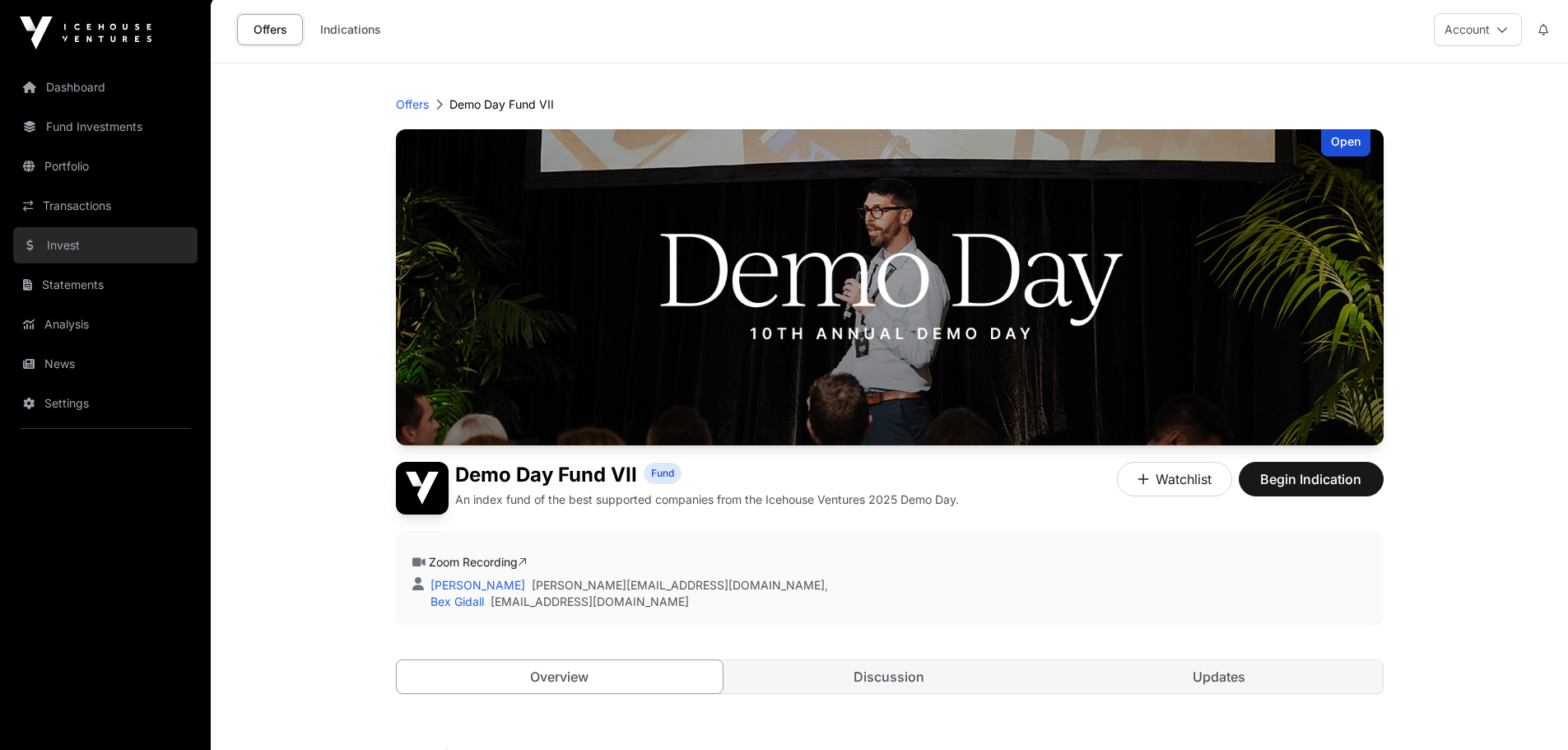
click at [74, 246] on link "Invest" at bounding box center [105, 244] width 184 height 36
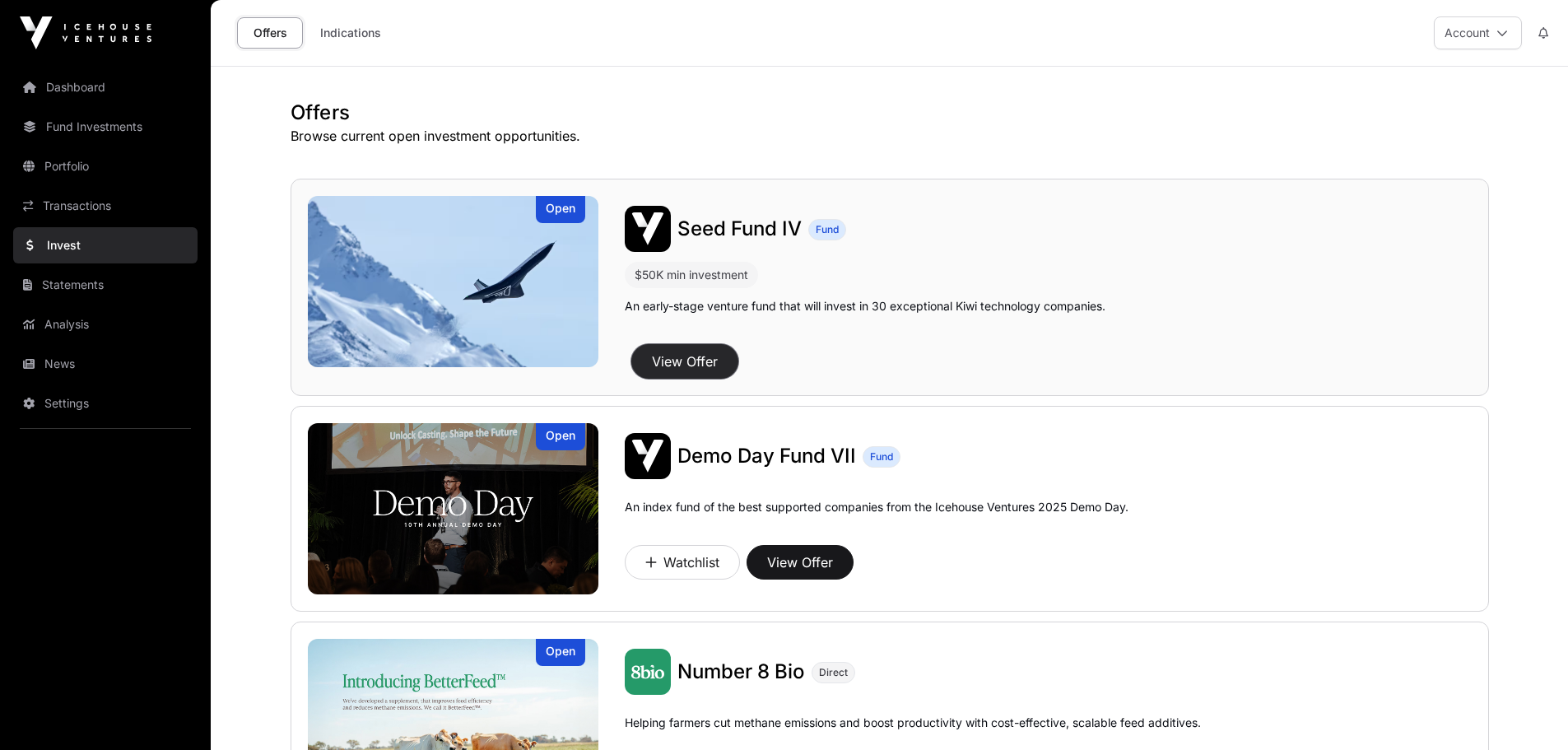
click at [680, 363] on button "View Offer" at bounding box center [684, 361] width 107 height 34
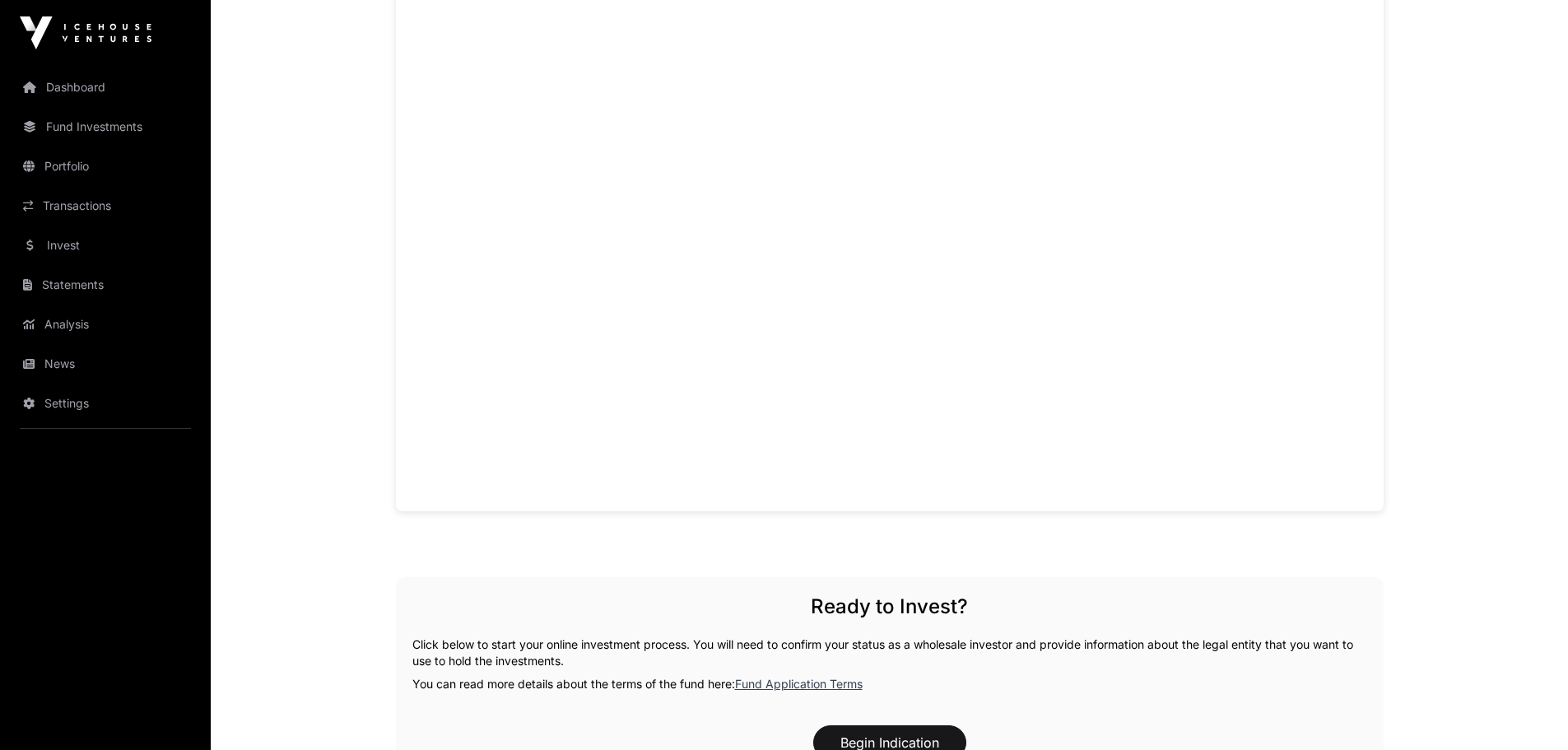
scroll to position [1106, 0]
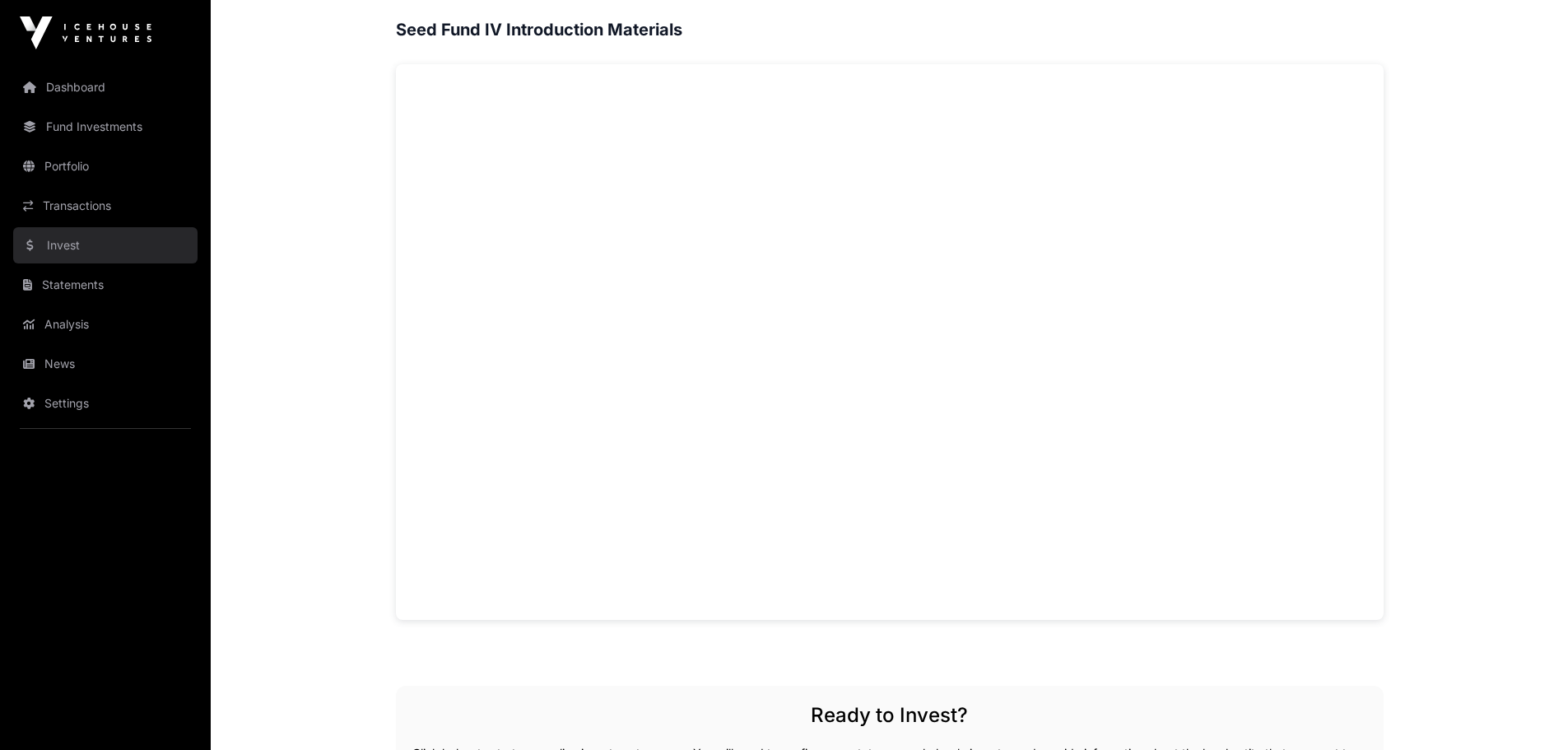
click at [77, 234] on link "Invest" at bounding box center [105, 244] width 184 height 36
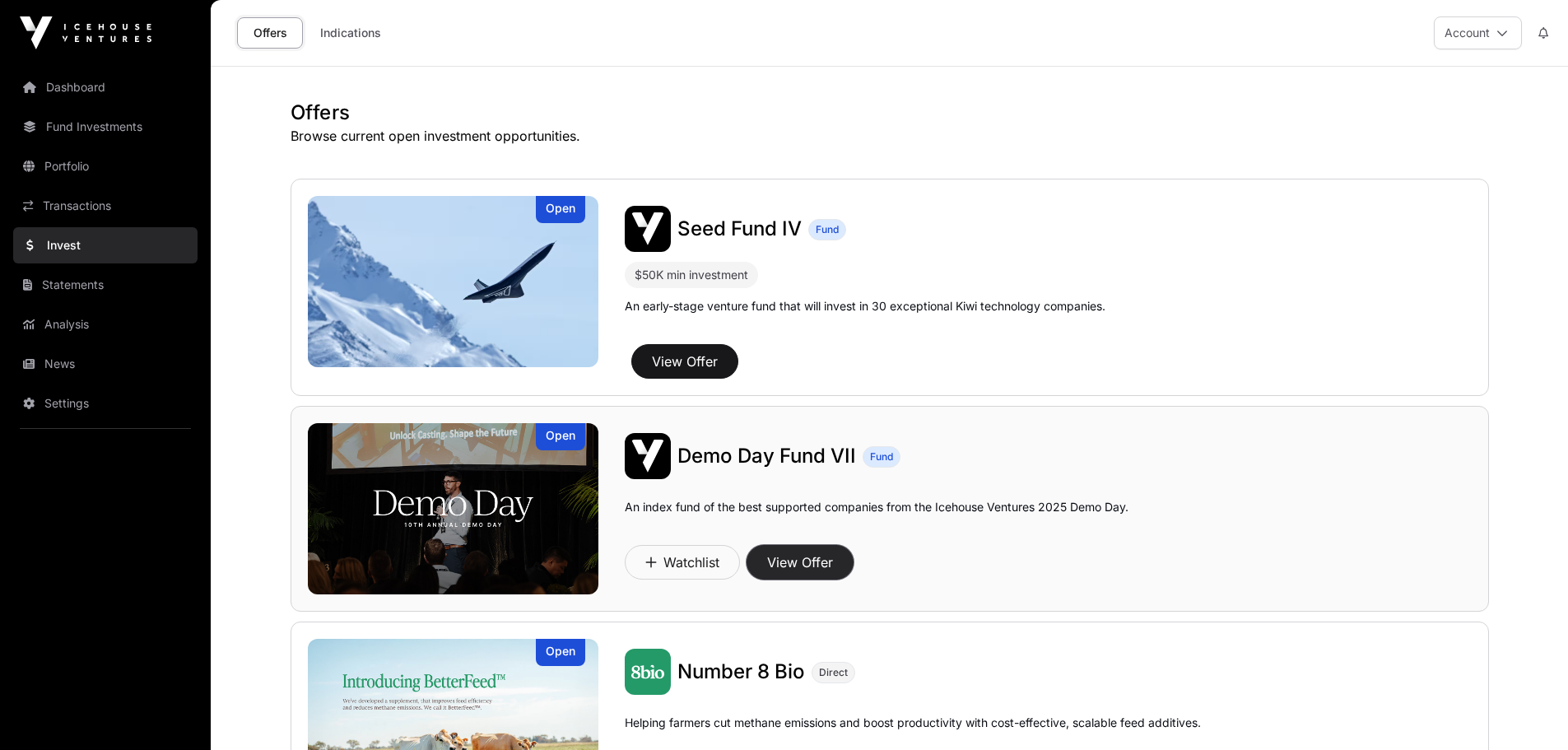
click at [794, 566] on button "View Offer" at bounding box center [800, 562] width 107 height 34
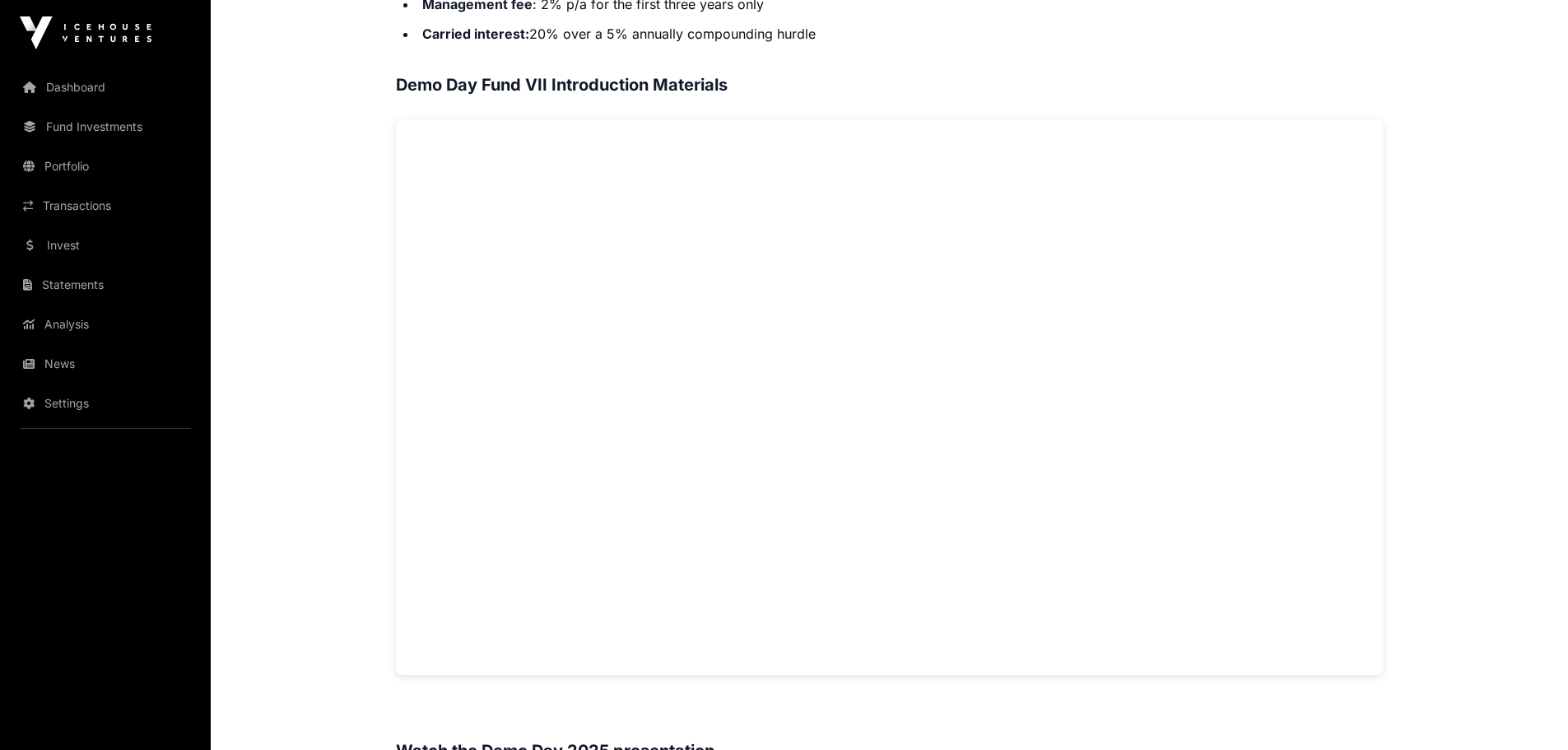
scroll to position [1026, 0]
click at [76, 326] on link "Analysis" at bounding box center [105, 324] width 184 height 36
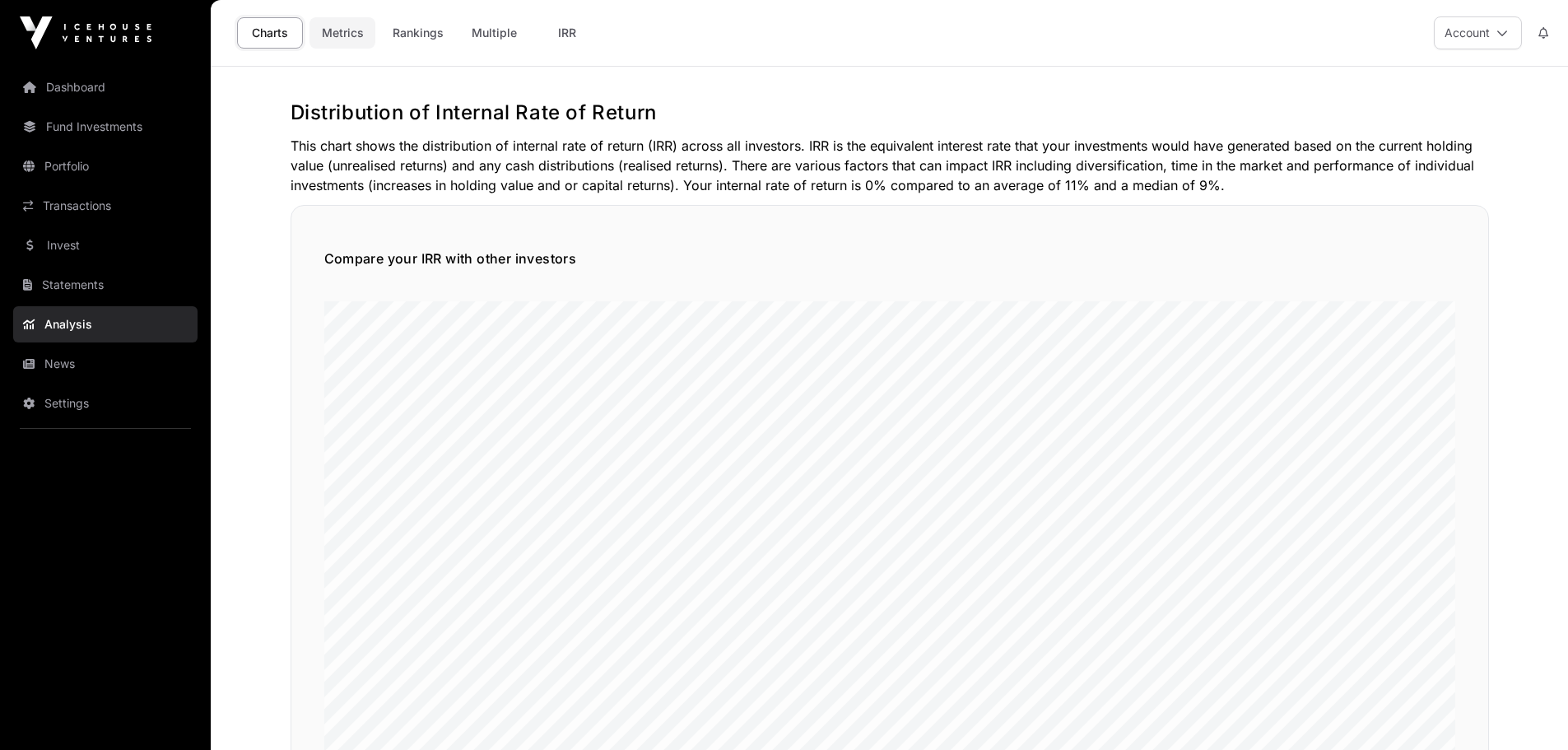
click at [343, 28] on link "Metrics" at bounding box center [342, 33] width 66 height 31
